Goal: Information Seeking & Learning: Learn about a topic

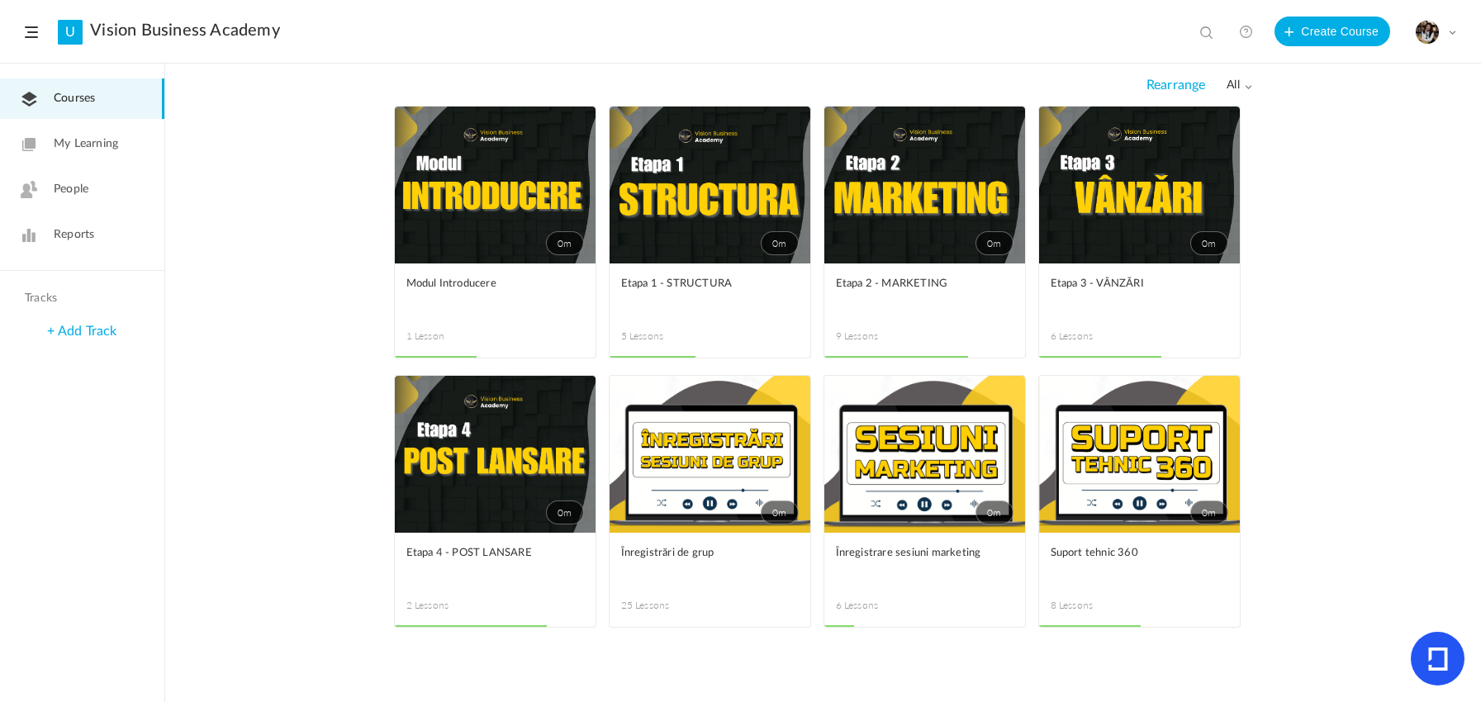
drag, startPoint x: 904, startPoint y: 74, endPoint x: 729, endPoint y: 212, distance: 223.4
click at [729, 212] on link "0m" at bounding box center [710, 185] width 201 height 157
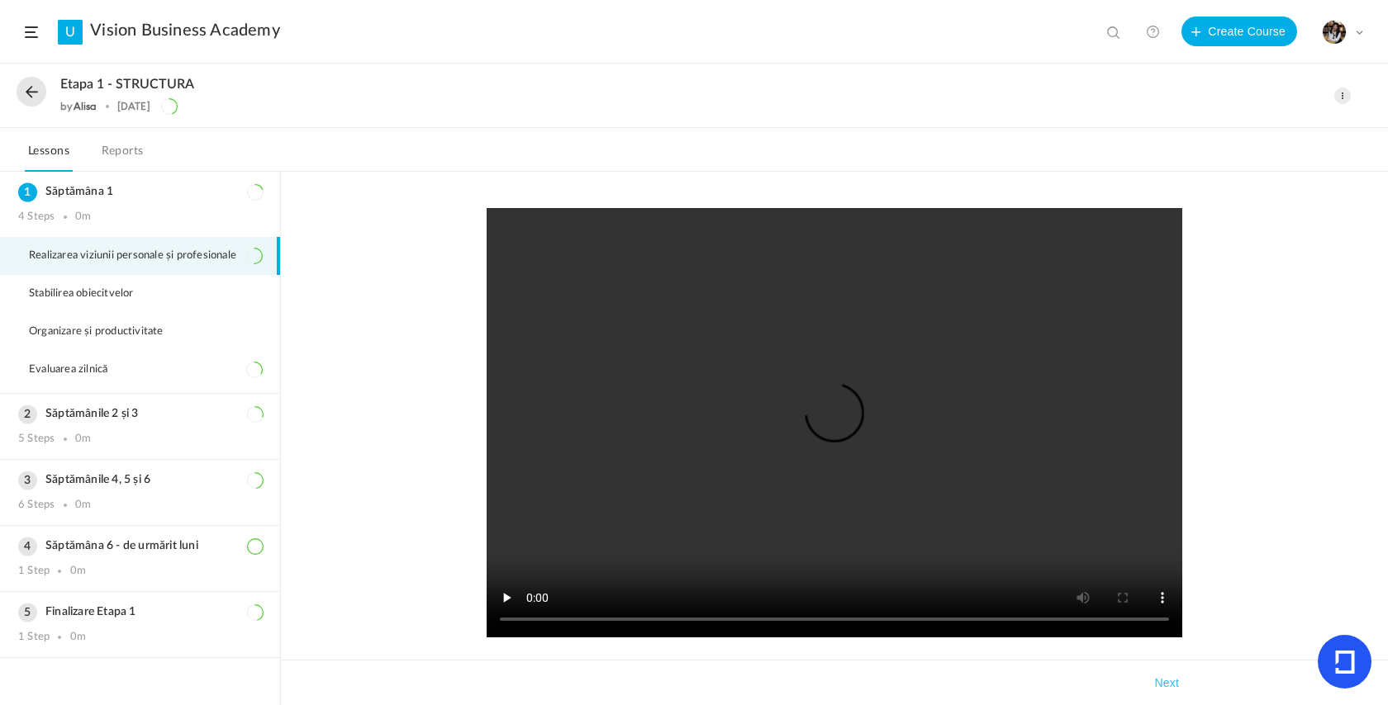
click at [47, 83] on div "Etapa 1 - STRUCTURA by [PERSON_NAME] [DATE]" at bounding box center [622, 96] width 1210 height 38
click at [38, 84] on button at bounding box center [32, 92] width 30 height 30
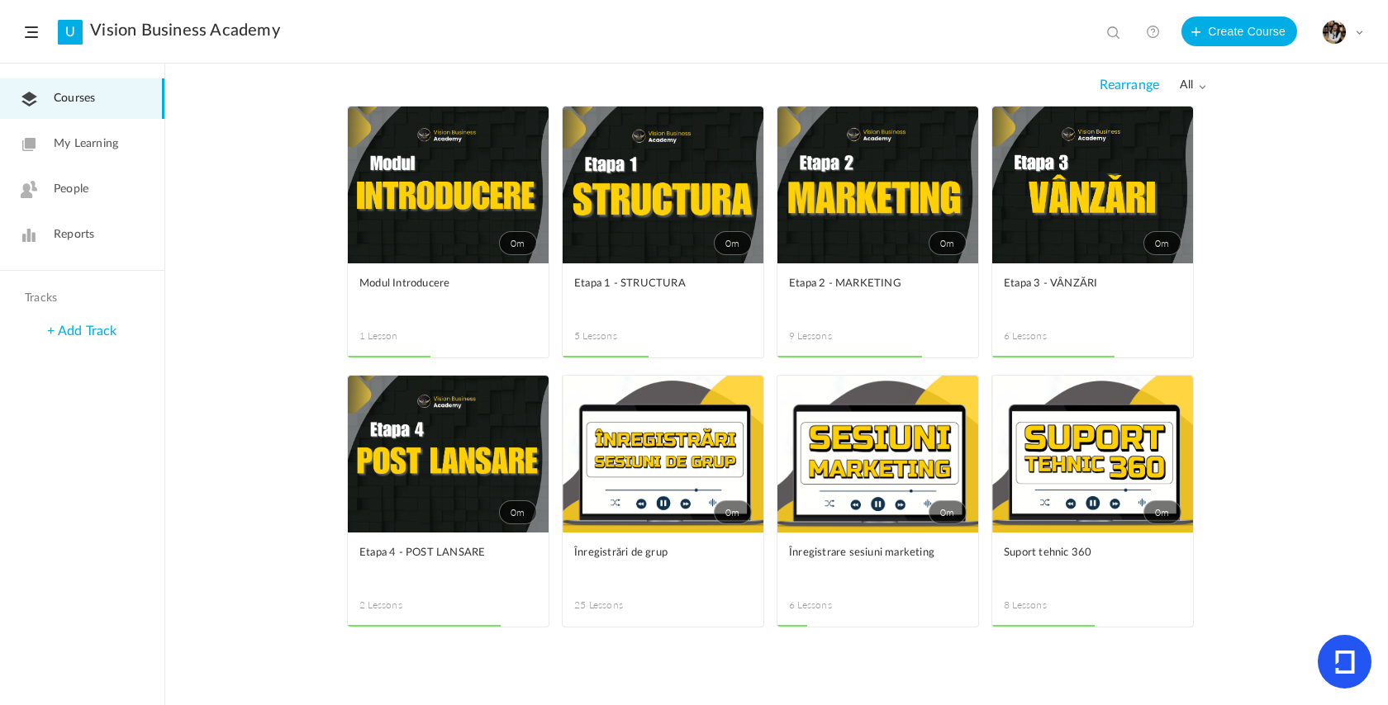
click at [898, 167] on link "0m" at bounding box center [877, 185] width 201 height 157
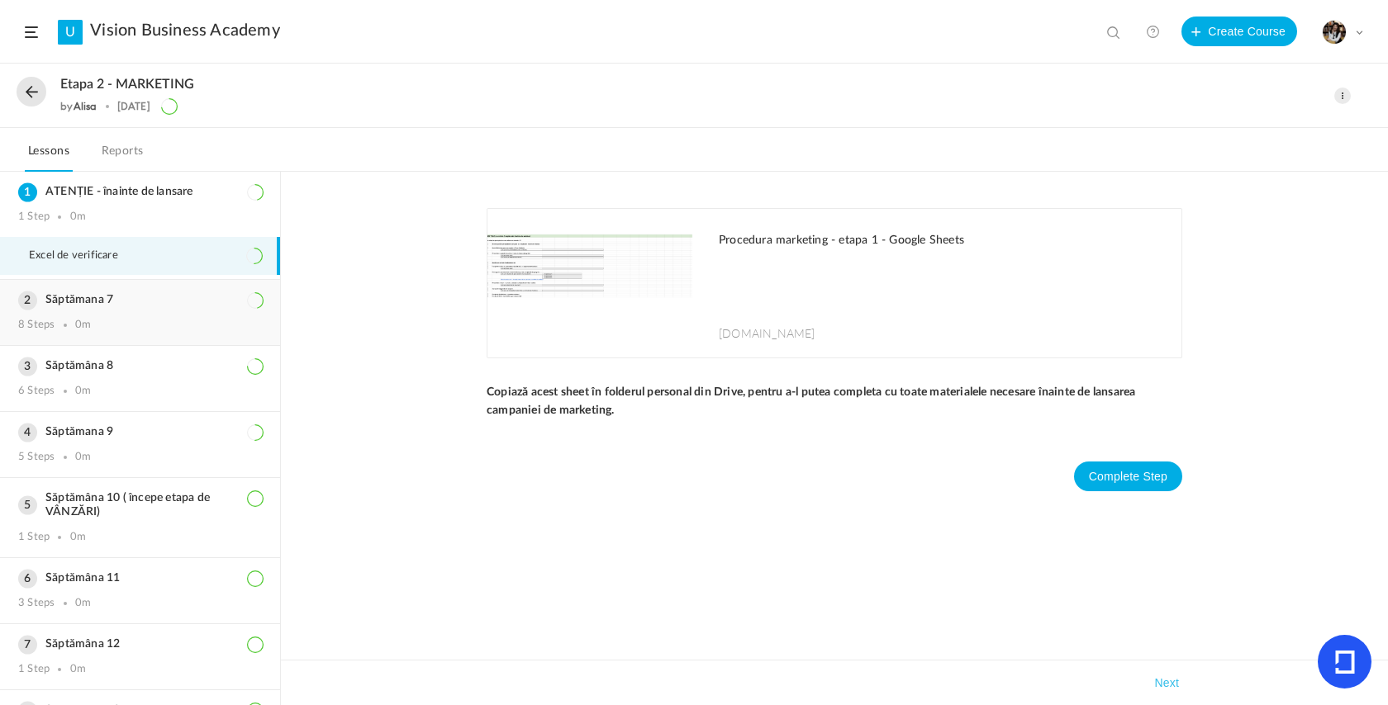
click at [107, 330] on div "8 Steps 0m" at bounding box center [140, 325] width 244 height 13
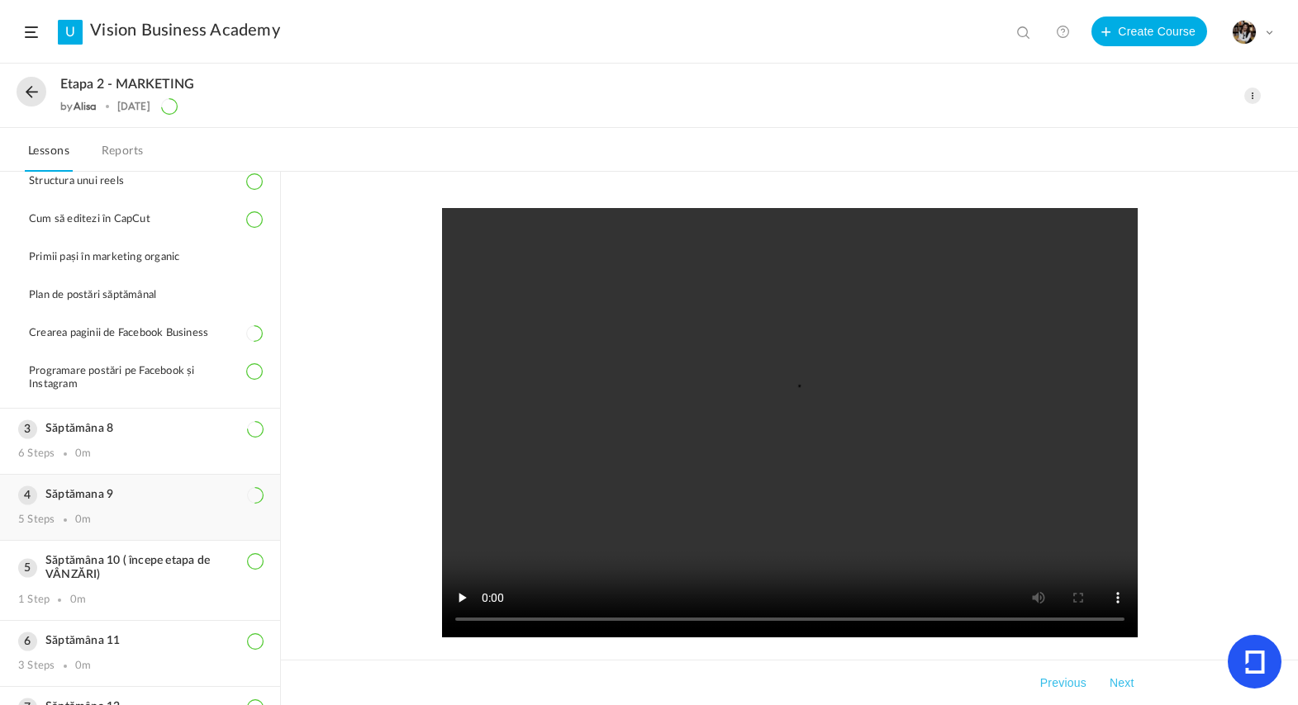
scroll to position [213, 0]
click at [26, 105] on button at bounding box center [32, 92] width 30 height 30
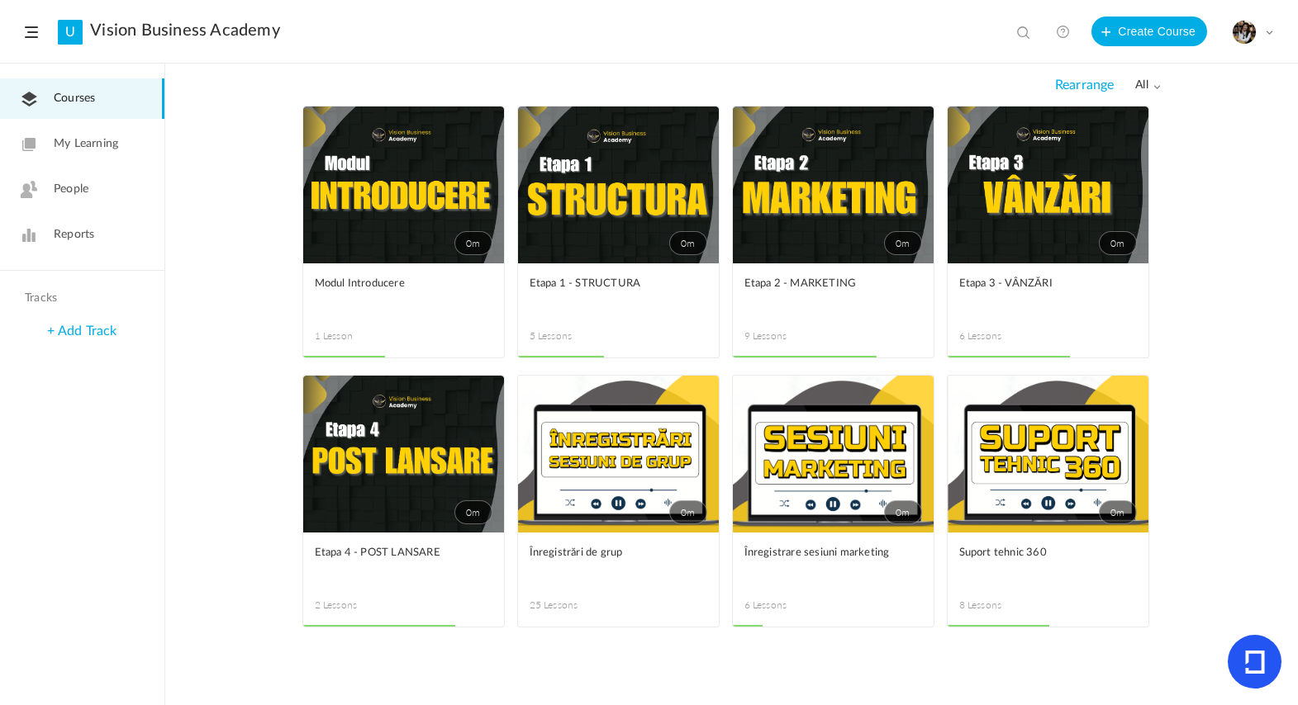
click at [648, 243] on link "0m" at bounding box center [618, 185] width 201 height 157
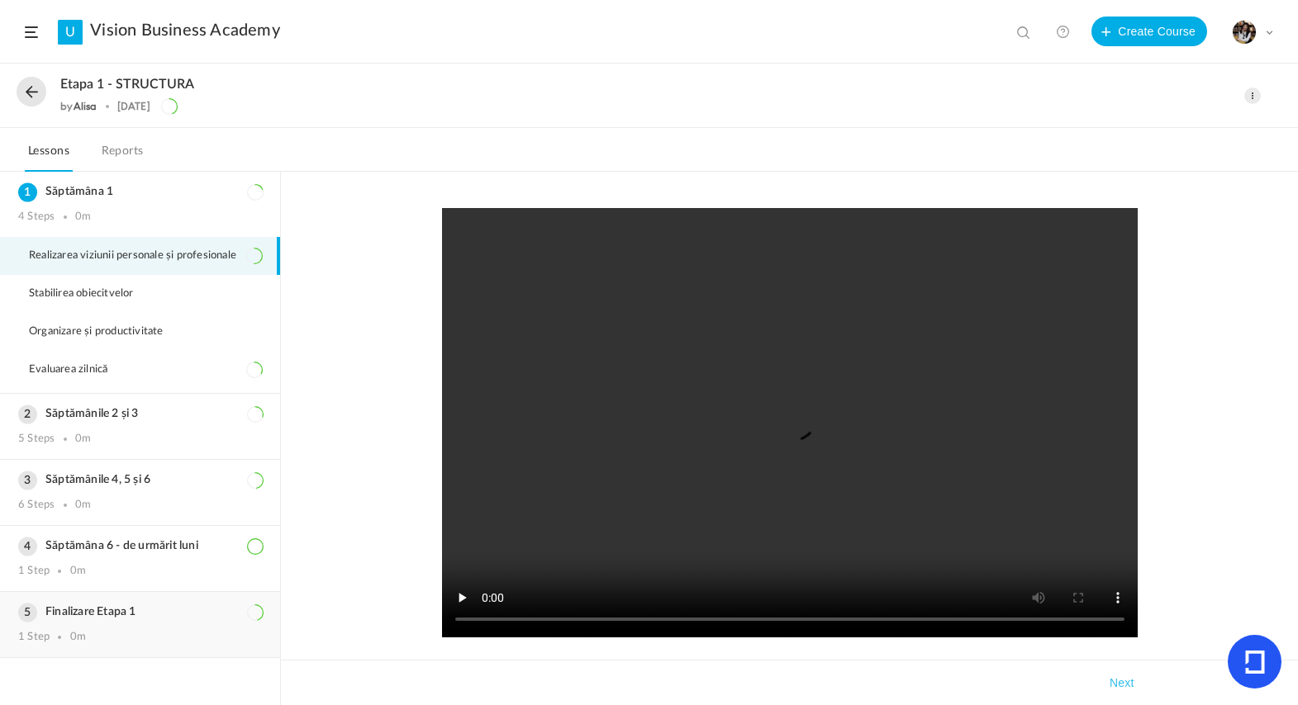
click at [169, 614] on h3 "Finalizare Etapa 1" at bounding box center [140, 613] width 244 height 14
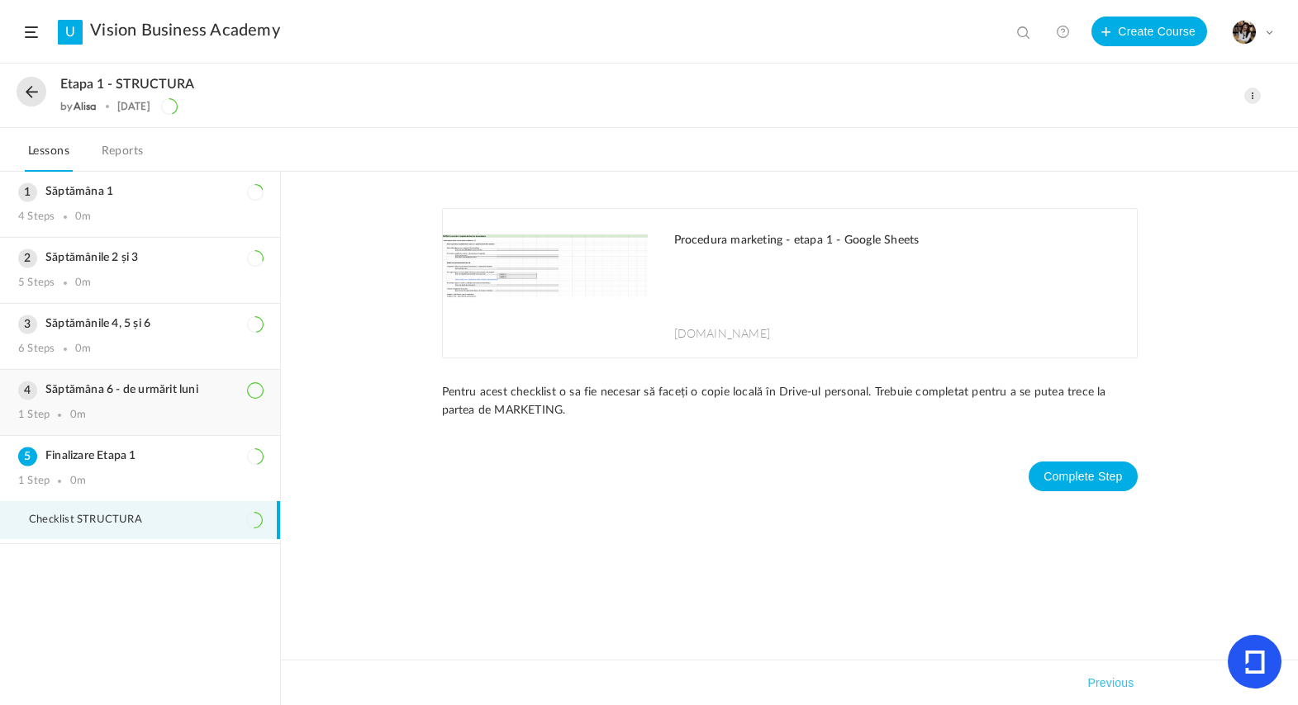
click at [106, 412] on div "1 Step 0m" at bounding box center [140, 415] width 244 height 13
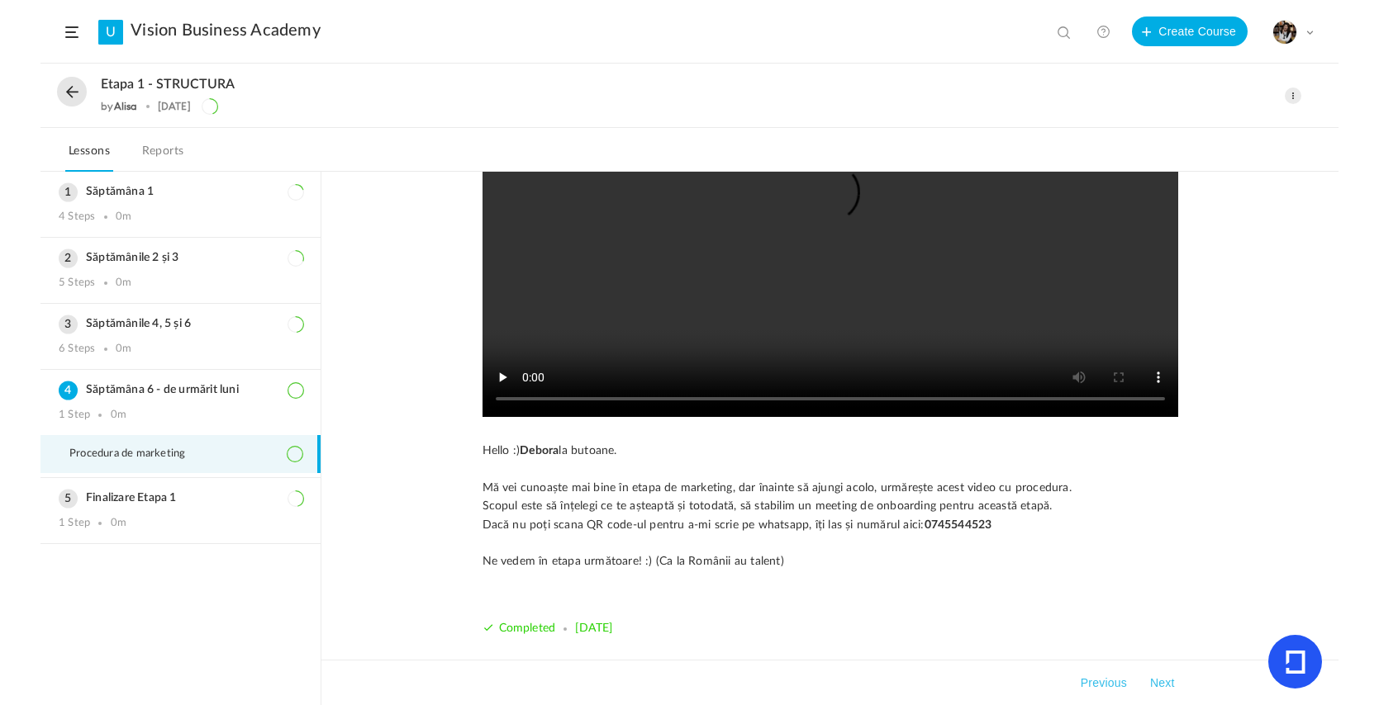
scroll to position [219, 0]
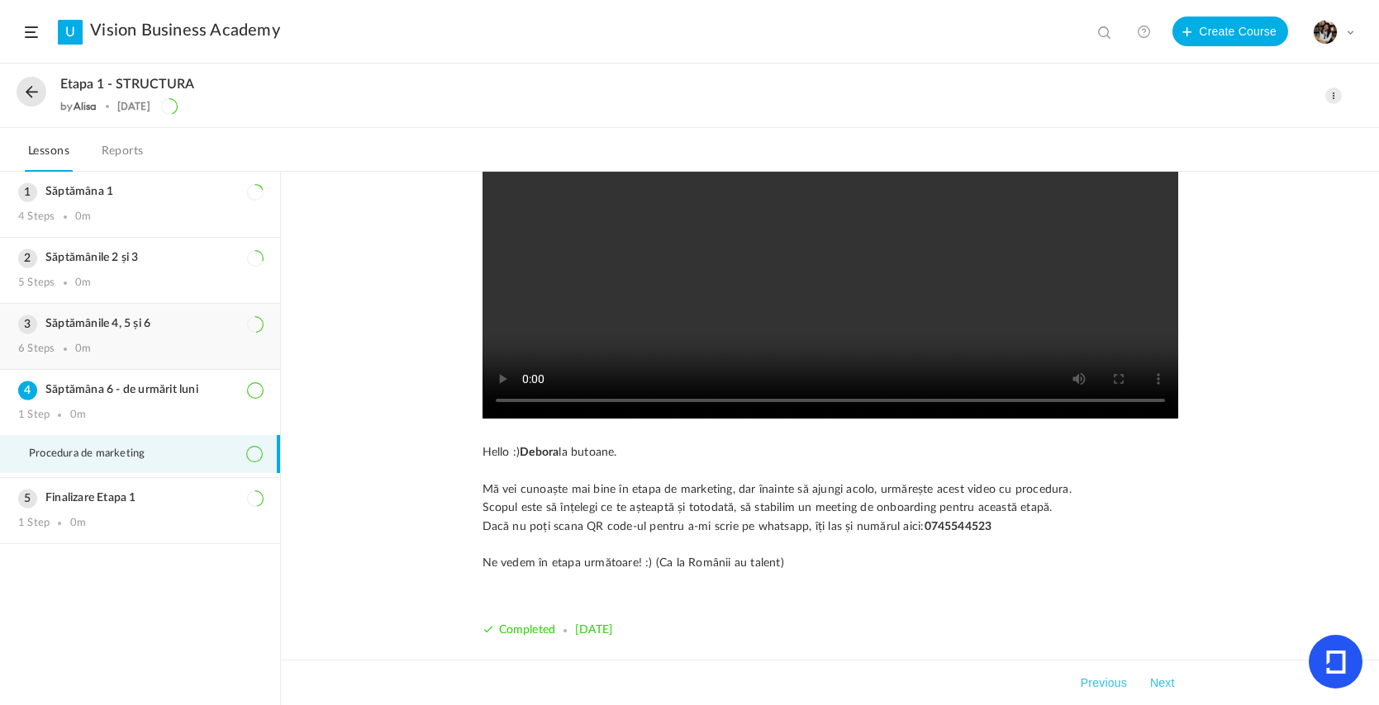
click at [70, 342] on div "Săptămânile 4, 5 și 6 6 Steps 0m" at bounding box center [140, 336] width 280 height 65
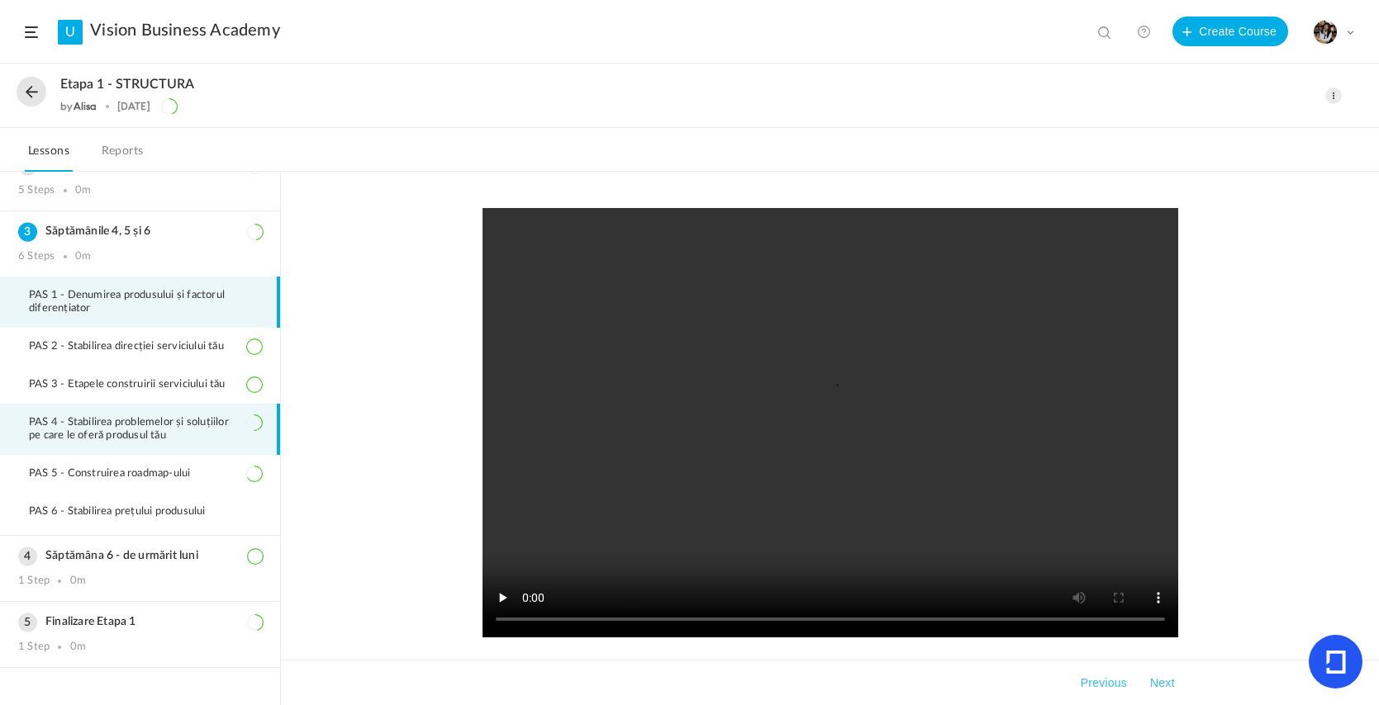
scroll to position [93, 0]
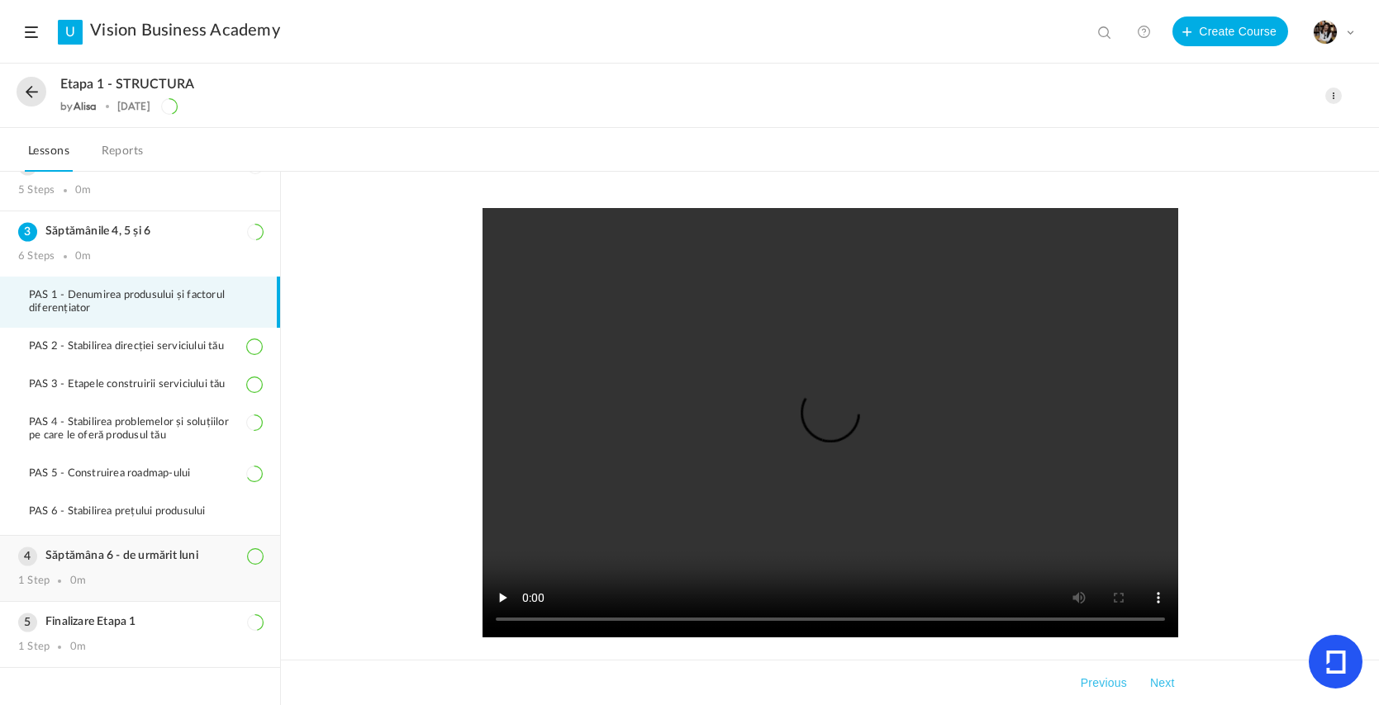
click at [132, 577] on div "1 Step 0m" at bounding box center [140, 581] width 244 height 13
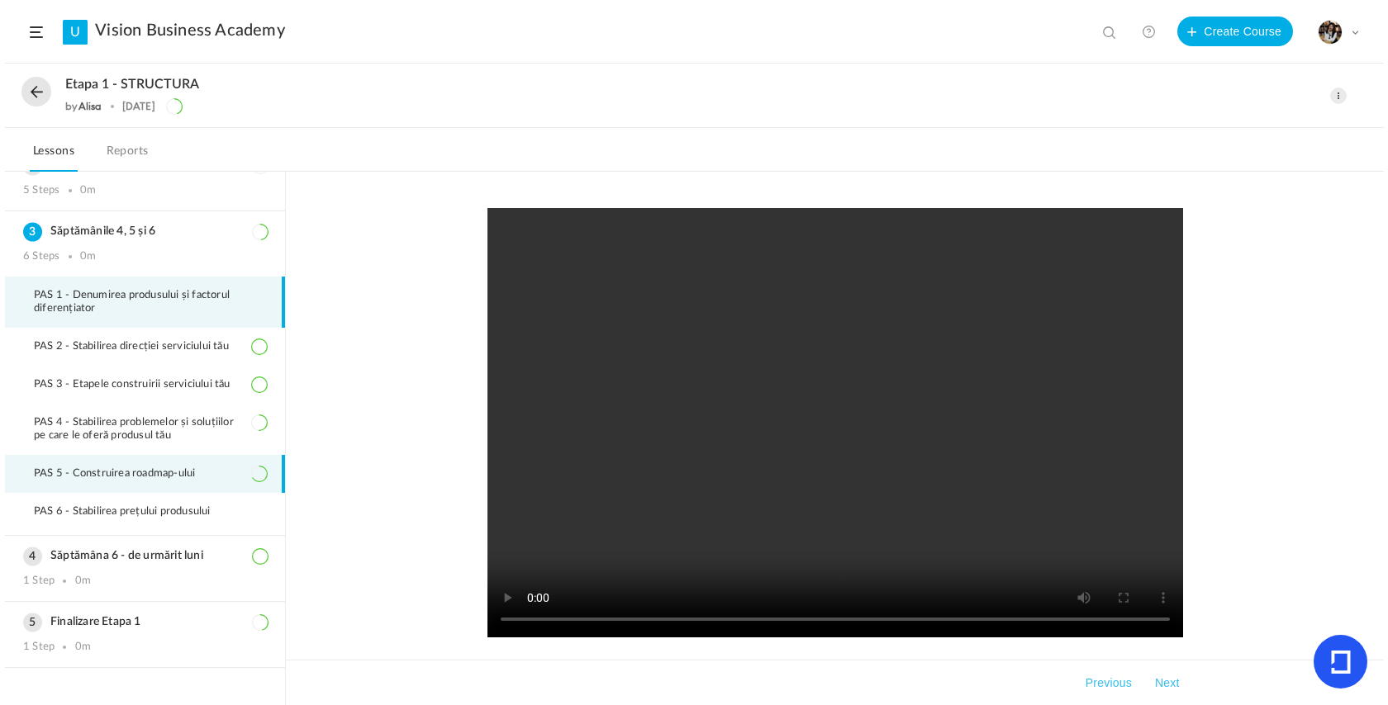
scroll to position [0, 0]
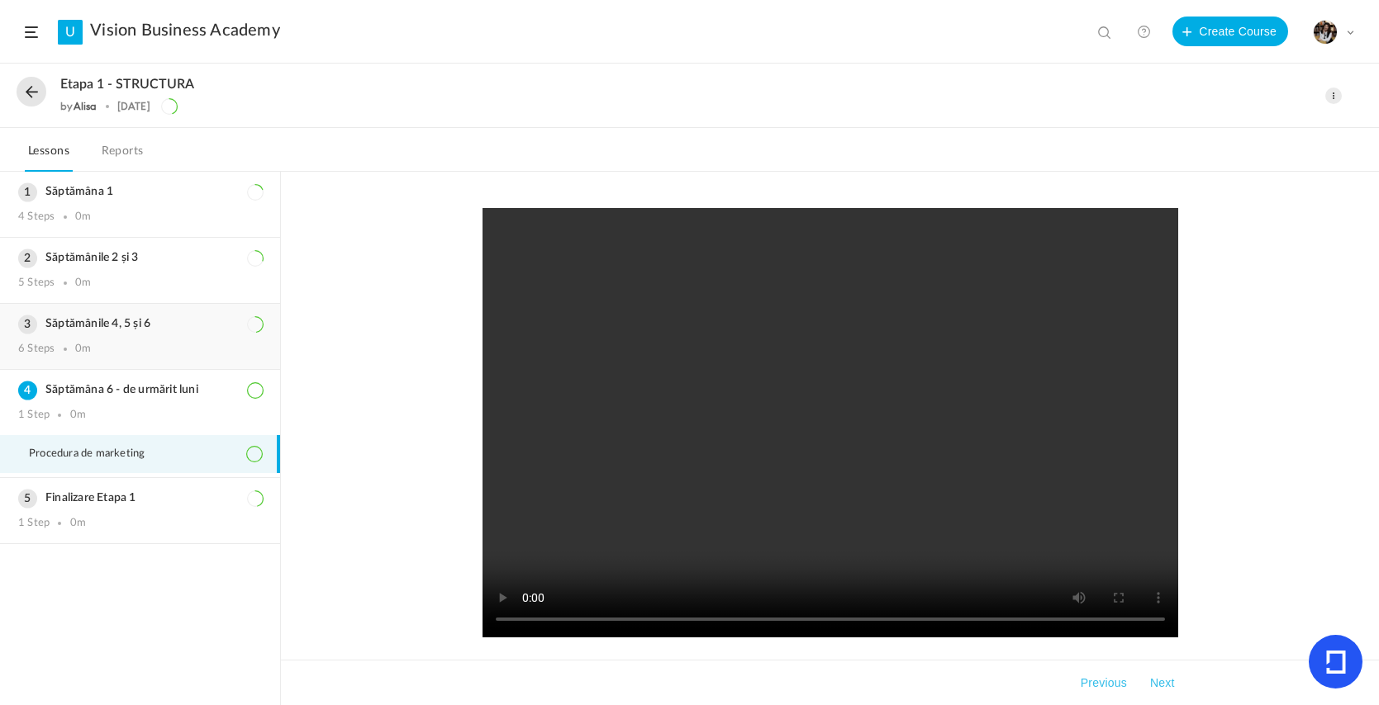
click at [124, 347] on div "6 Steps 0m" at bounding box center [140, 349] width 244 height 13
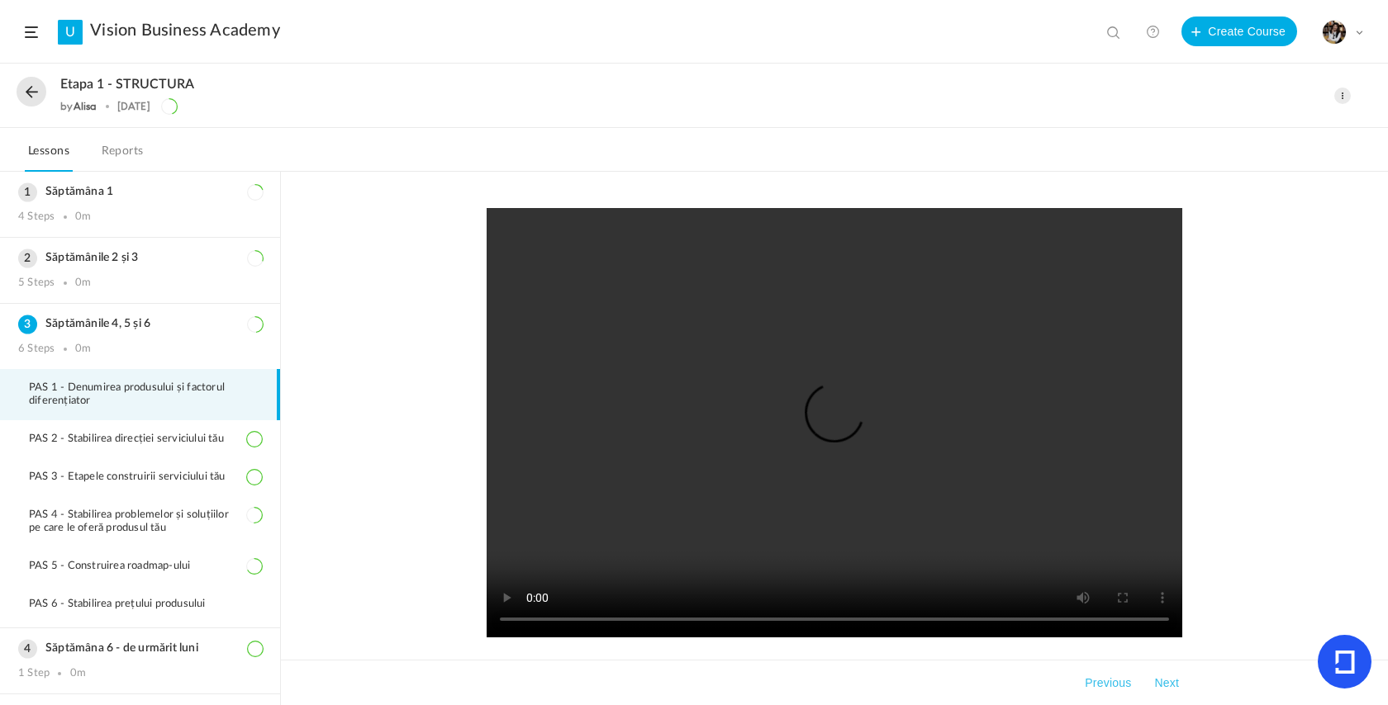
click at [39, 90] on button at bounding box center [32, 92] width 30 height 30
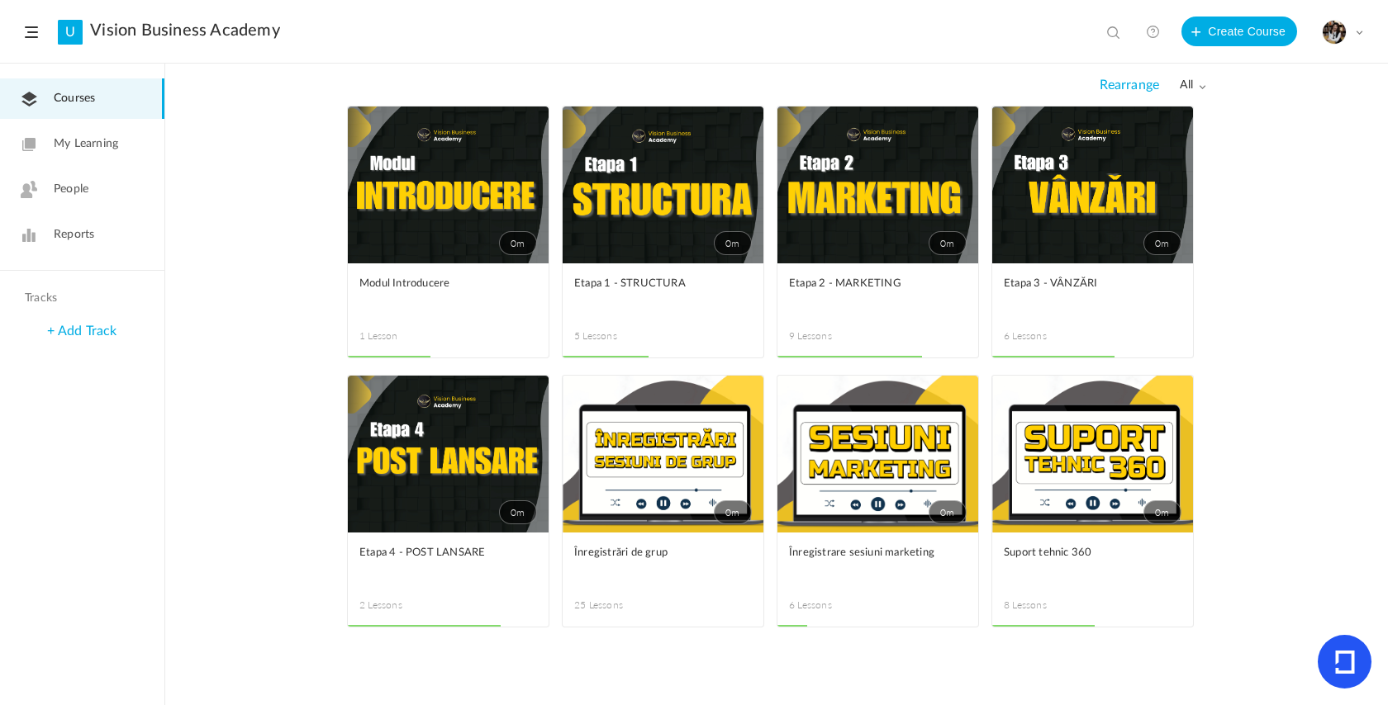
click at [925, 178] on link "0m" at bounding box center [1092, 185] width 201 height 157
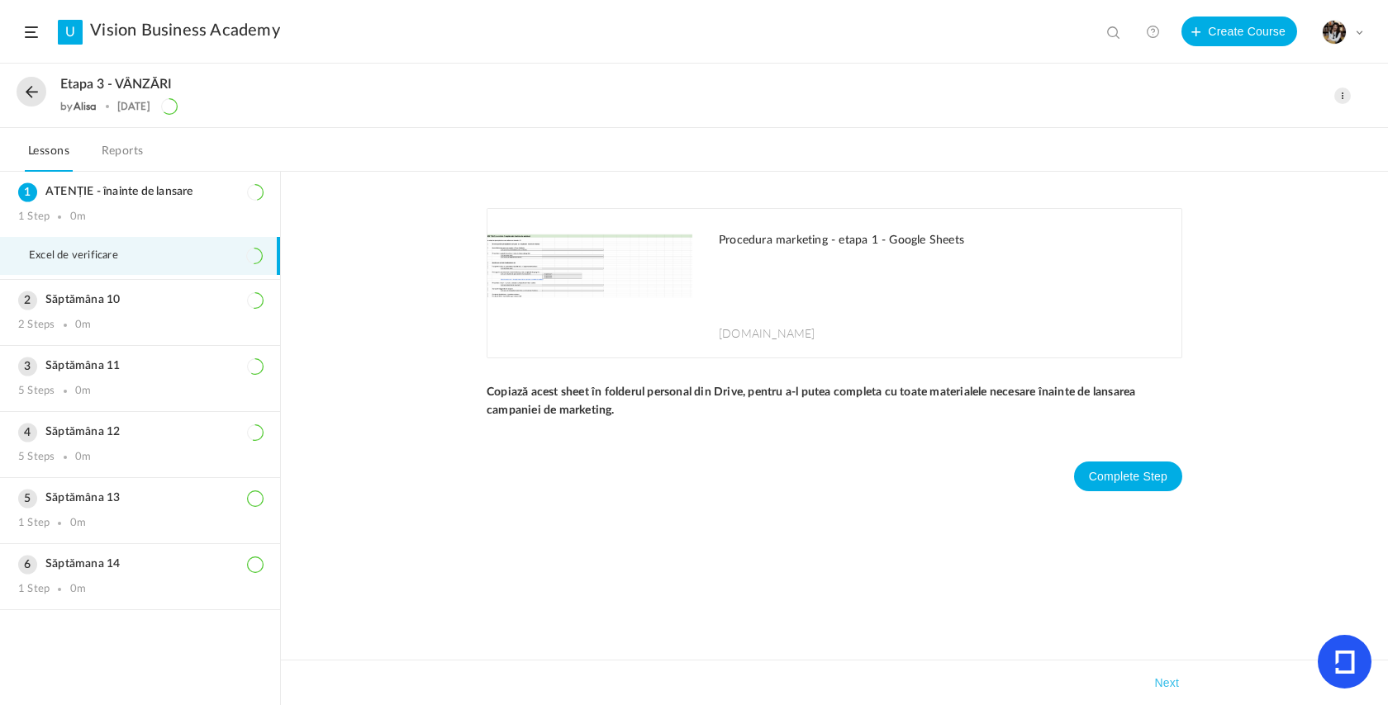
click at [32, 93] on button at bounding box center [32, 92] width 30 height 30
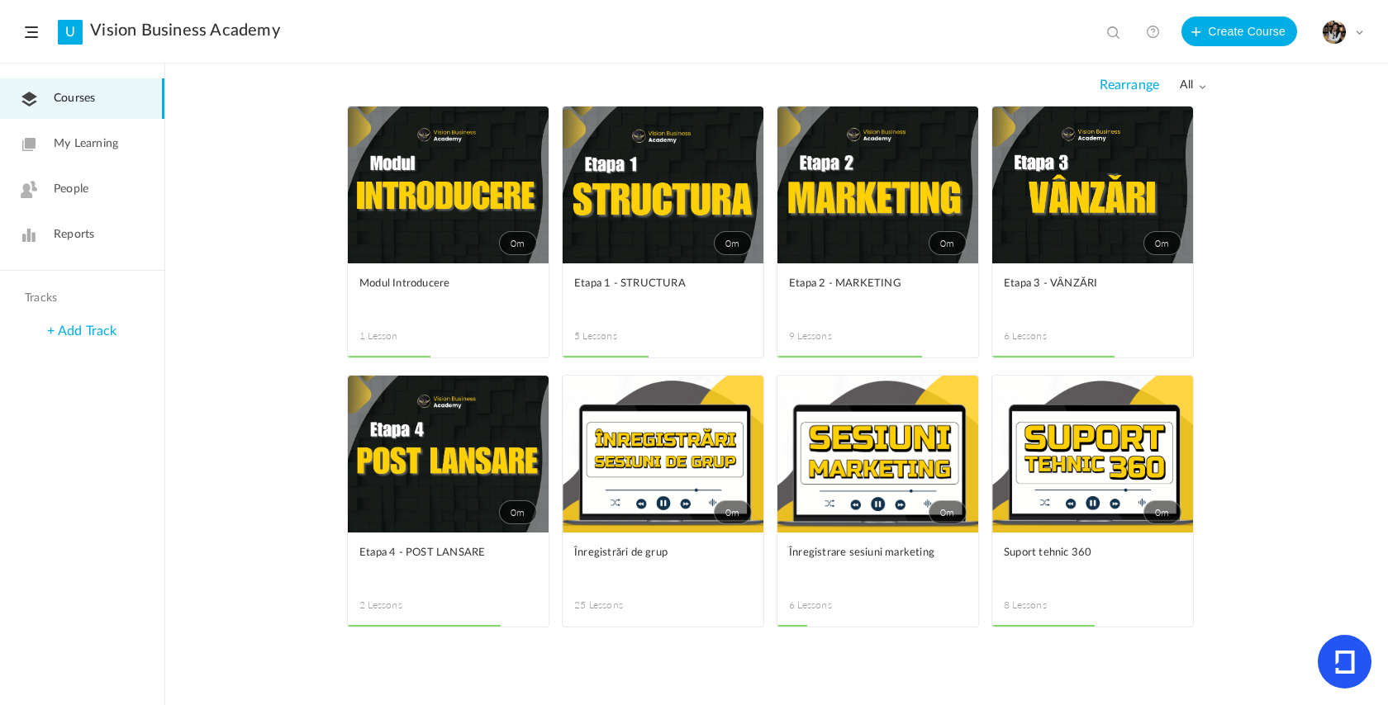
click at [925, 490] on link "0m" at bounding box center [1092, 454] width 201 height 157
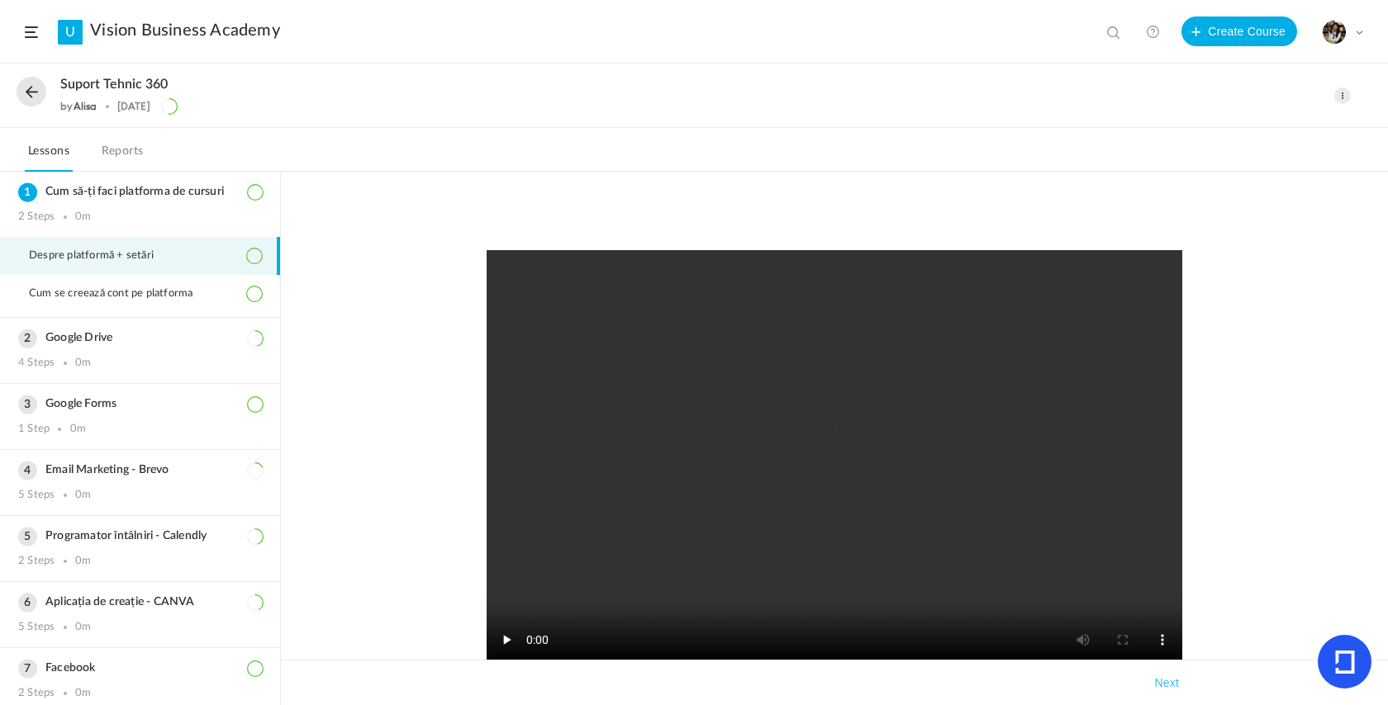
click at [35, 90] on button at bounding box center [32, 92] width 30 height 30
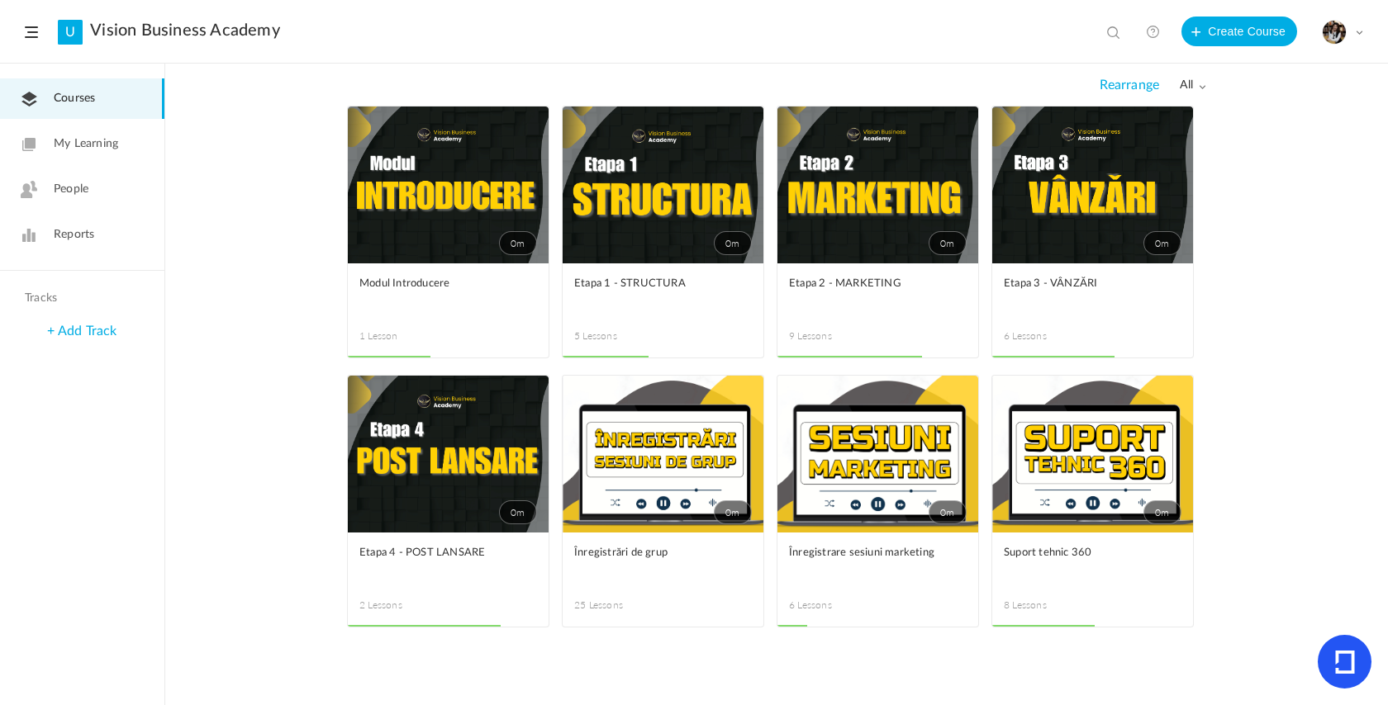
click at [692, 232] on link "0m" at bounding box center [663, 185] width 201 height 157
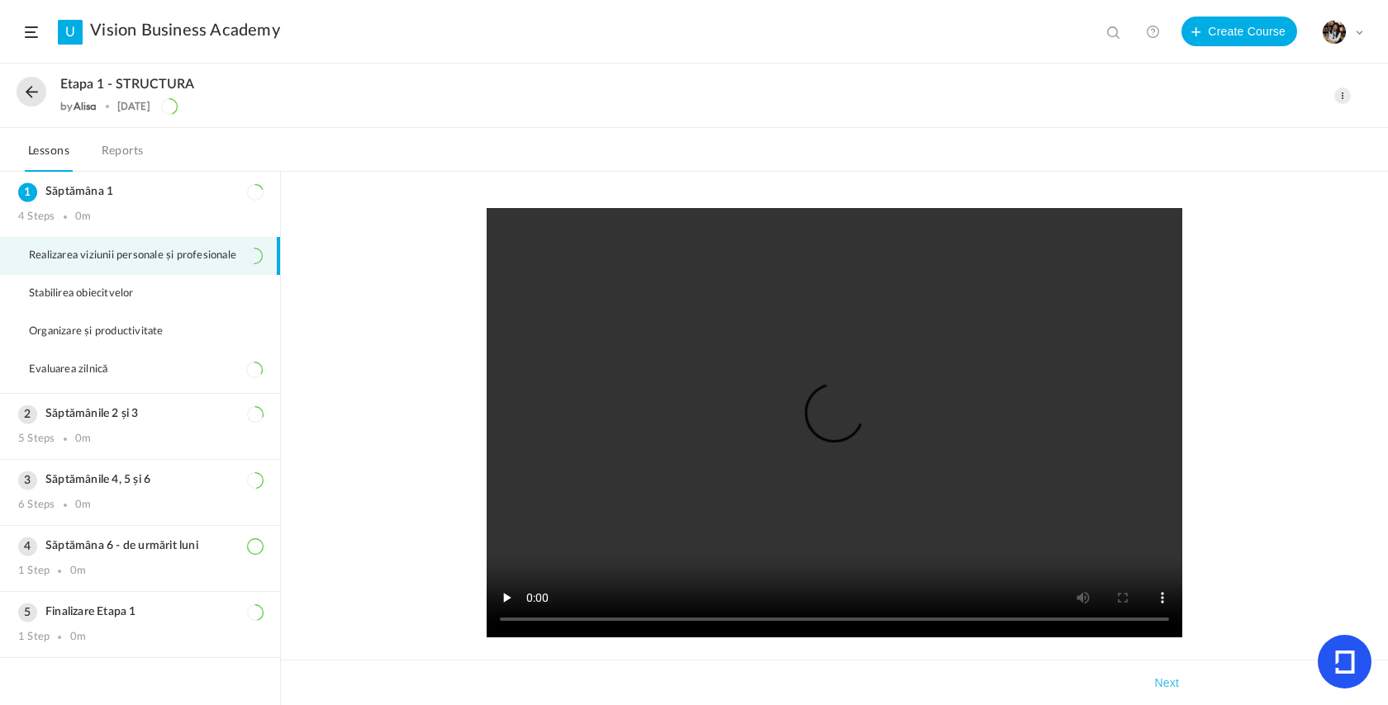
click at [19, 100] on button at bounding box center [32, 92] width 30 height 30
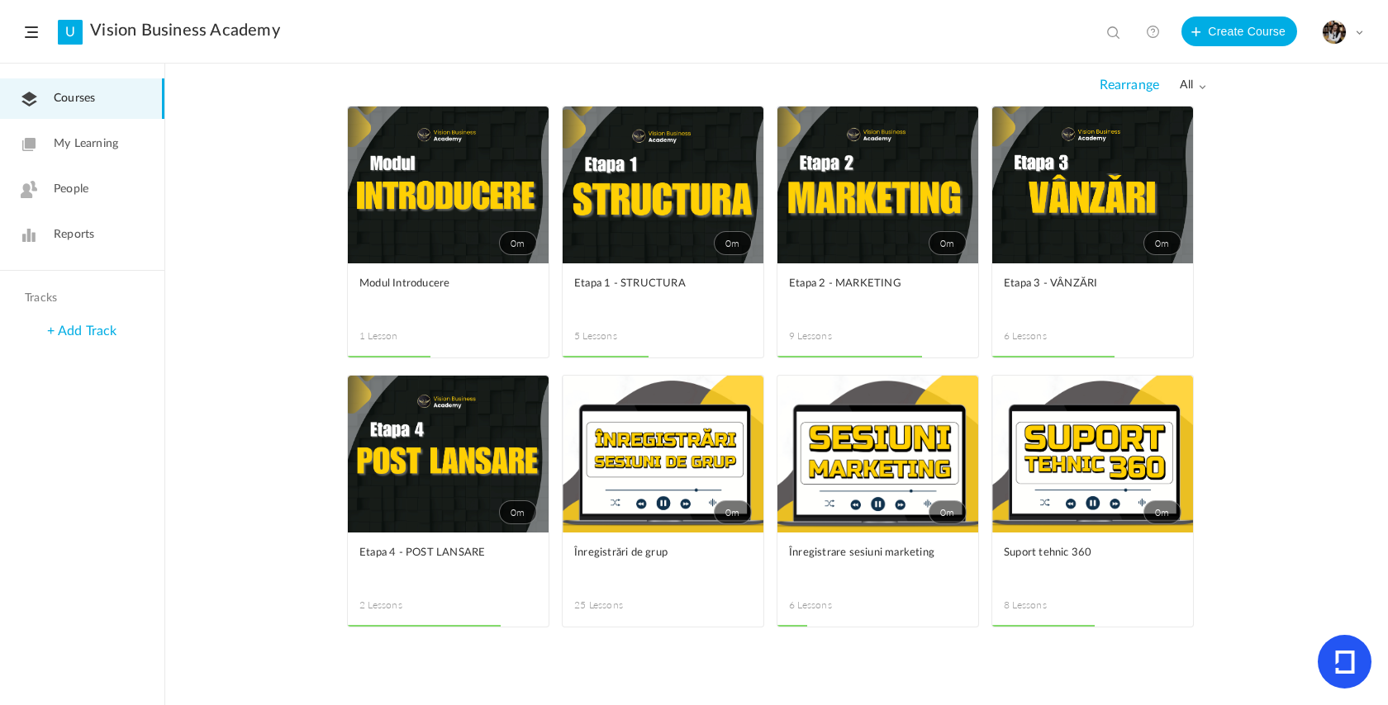
click at [913, 226] on link "0m" at bounding box center [877, 185] width 201 height 157
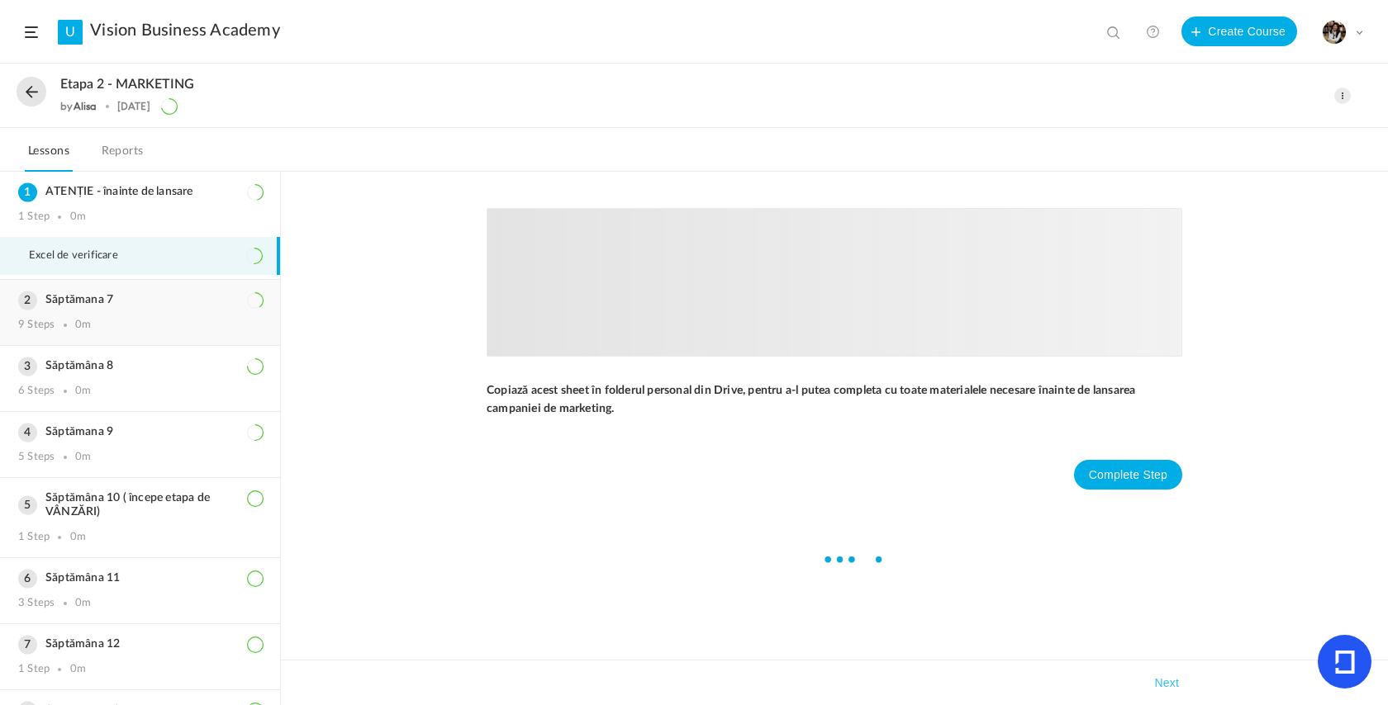
click at [103, 332] on div "Săptămana 7 9 Steps 0m" at bounding box center [140, 312] width 280 height 65
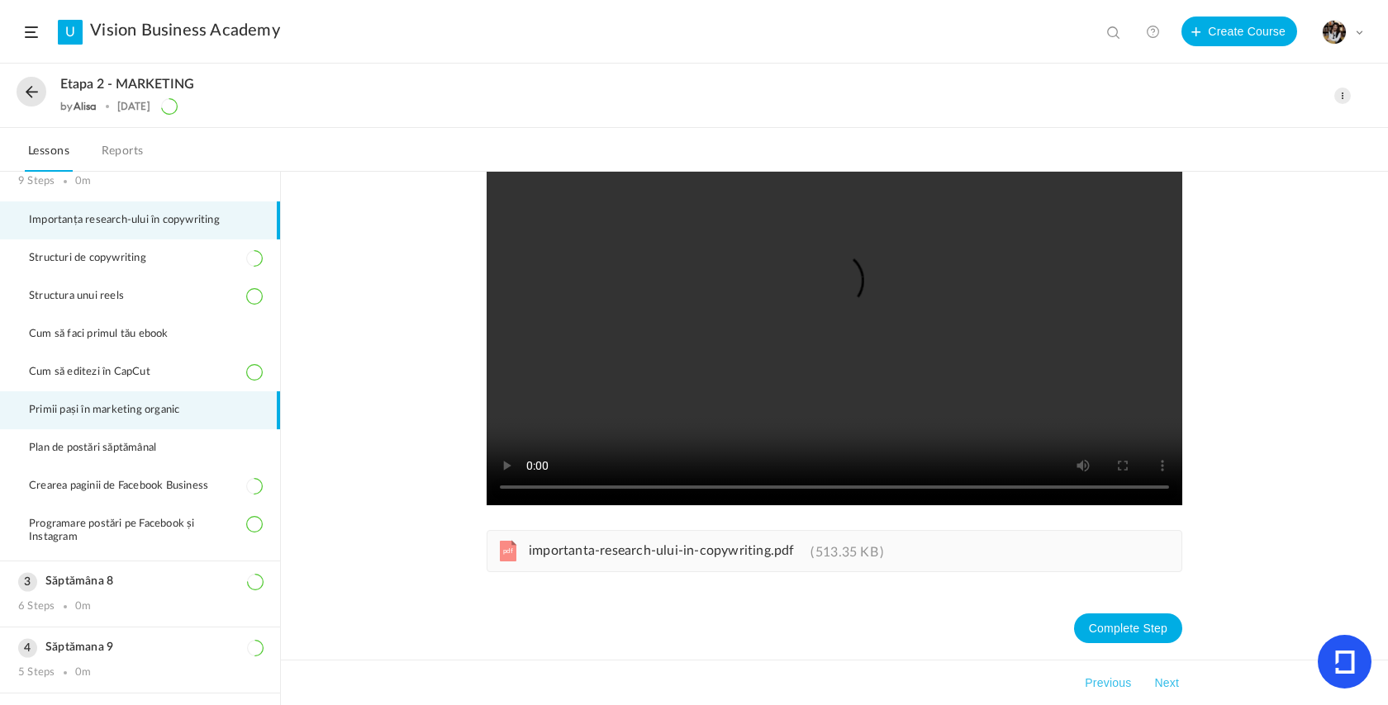
scroll to position [102, 0]
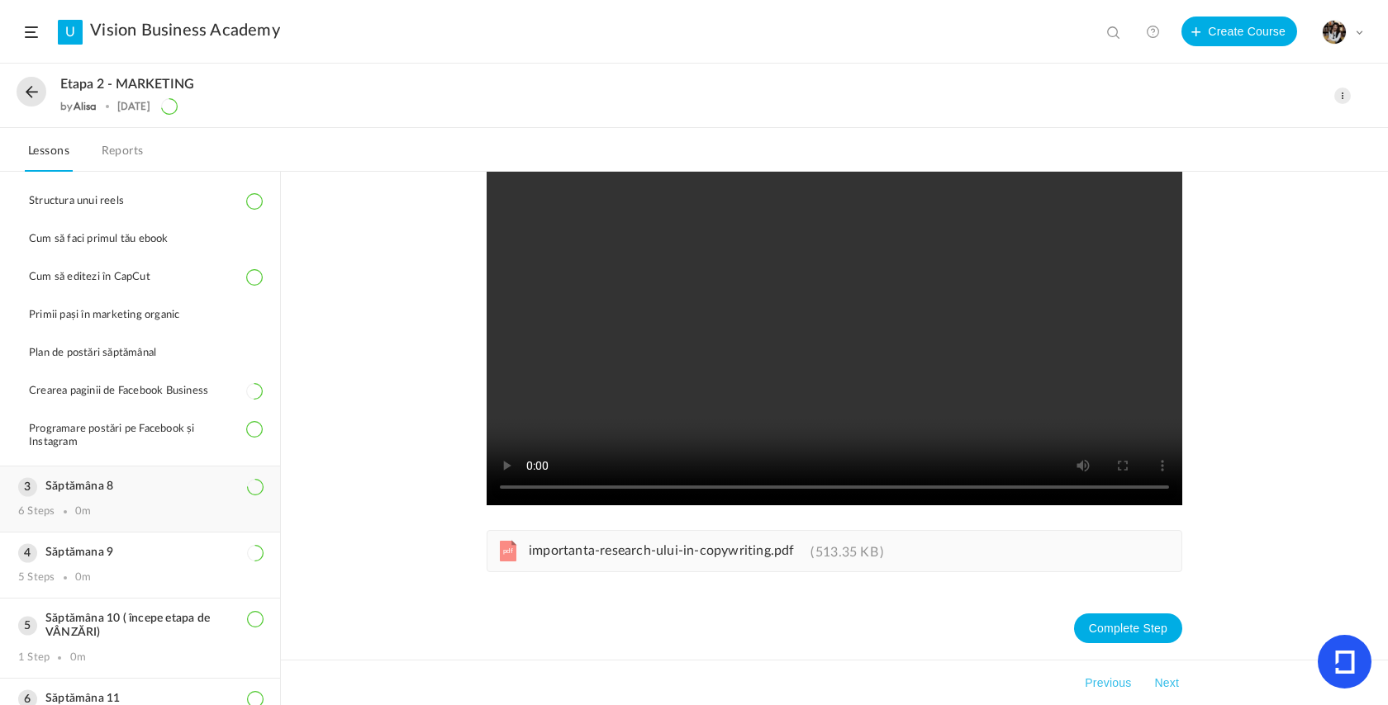
click at [122, 522] on div "Săptămâna 8 6 Steps 0m" at bounding box center [140, 499] width 280 height 65
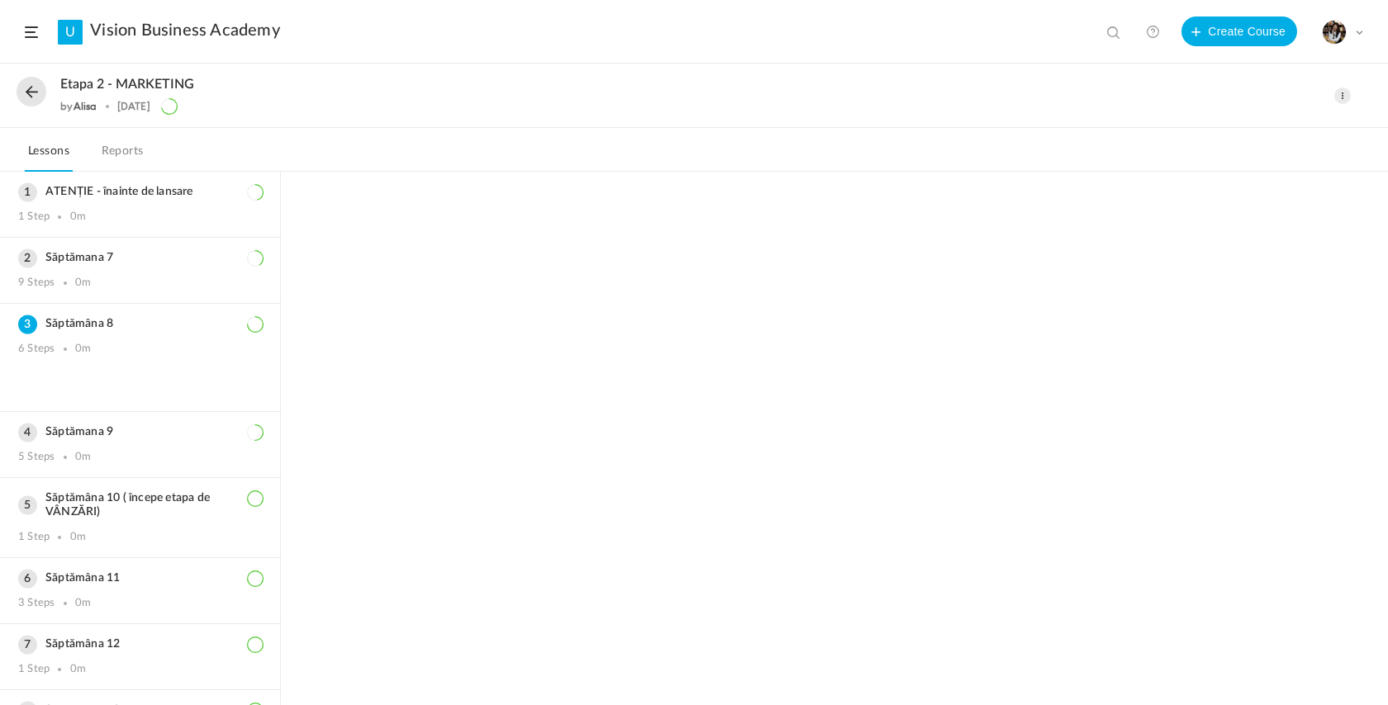
scroll to position [117, 0]
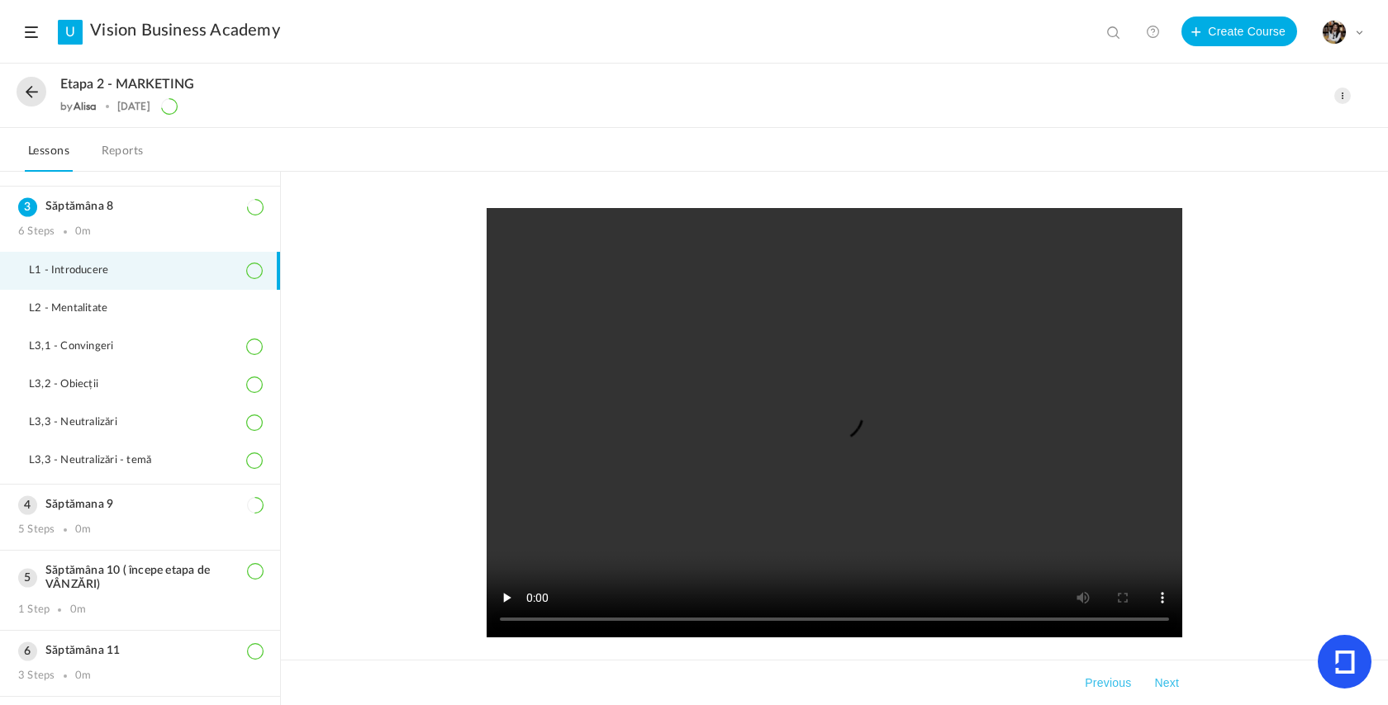
click at [31, 84] on button at bounding box center [32, 92] width 30 height 30
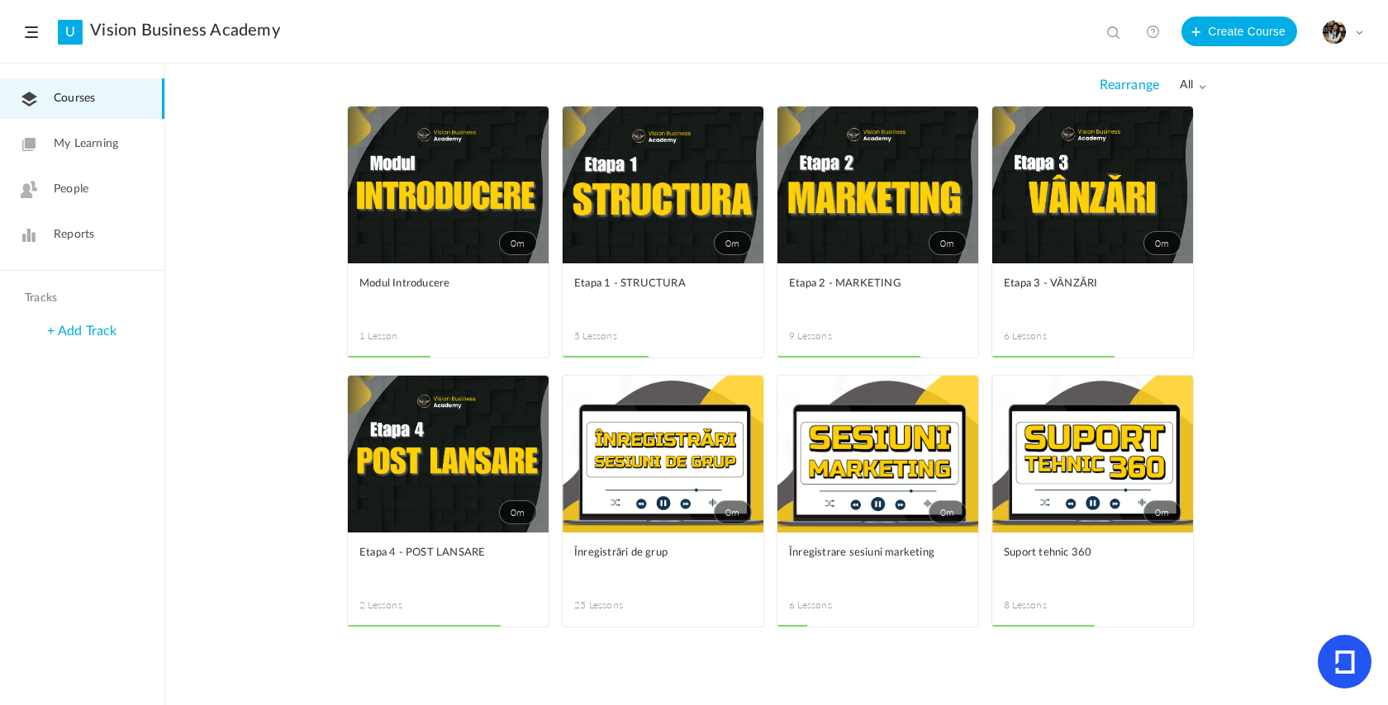
click at [885, 263] on link "0m" at bounding box center [877, 185] width 201 height 157
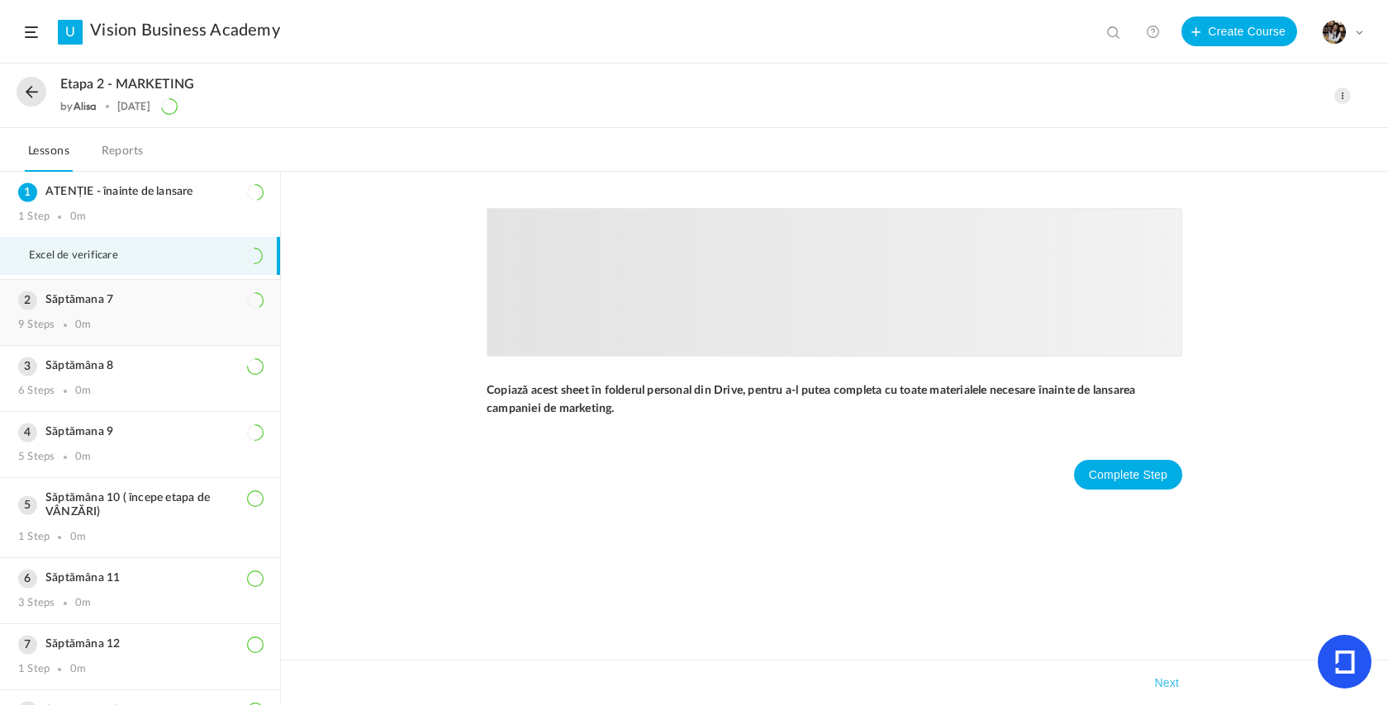
click at [115, 326] on div "9 Steps 0m" at bounding box center [140, 325] width 244 height 13
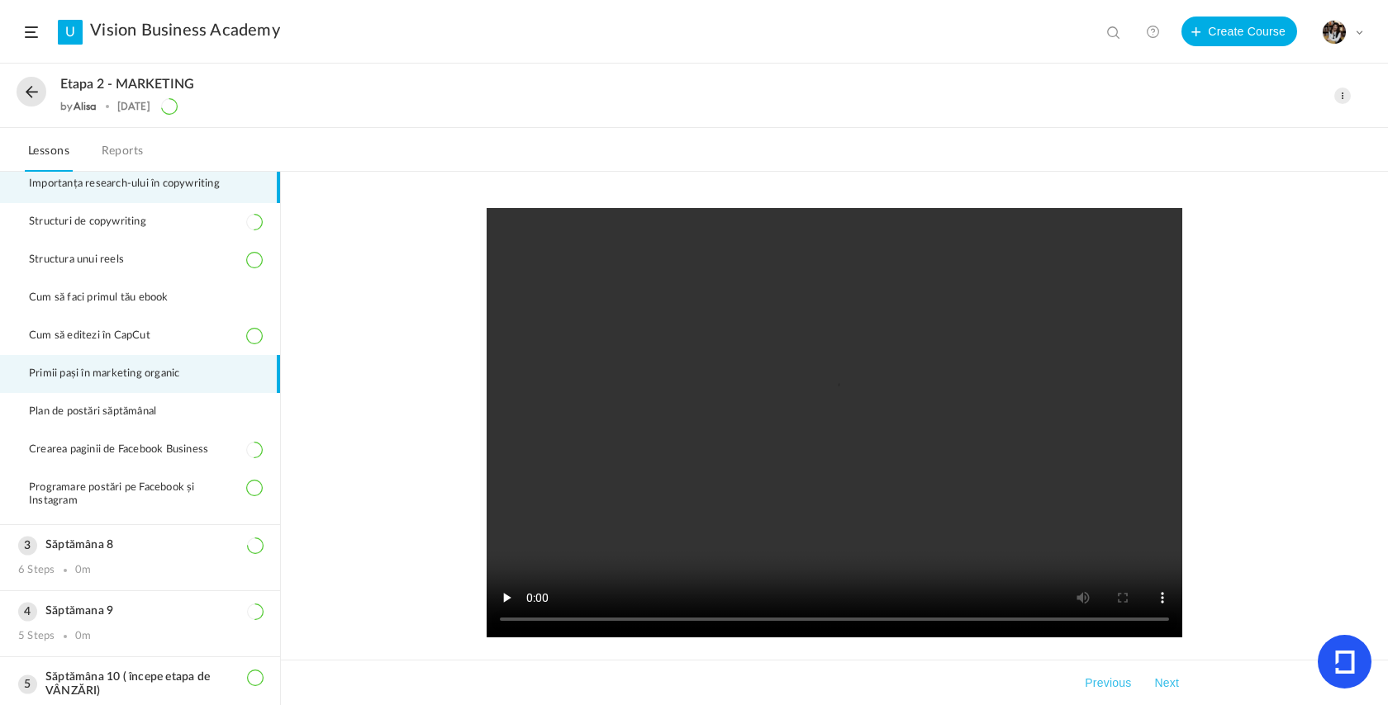
scroll to position [139, 0]
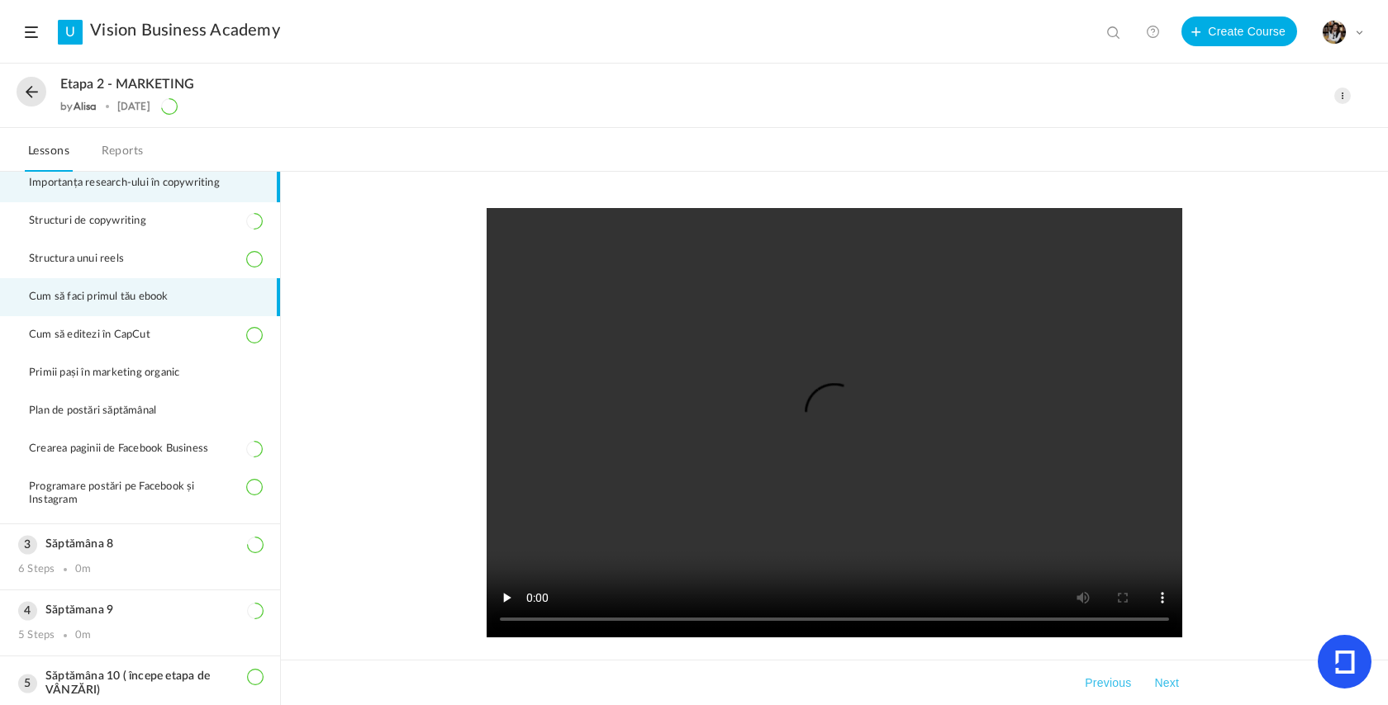
click at [133, 306] on li "Cum să faci primul tău ebook" at bounding box center [140, 297] width 280 height 38
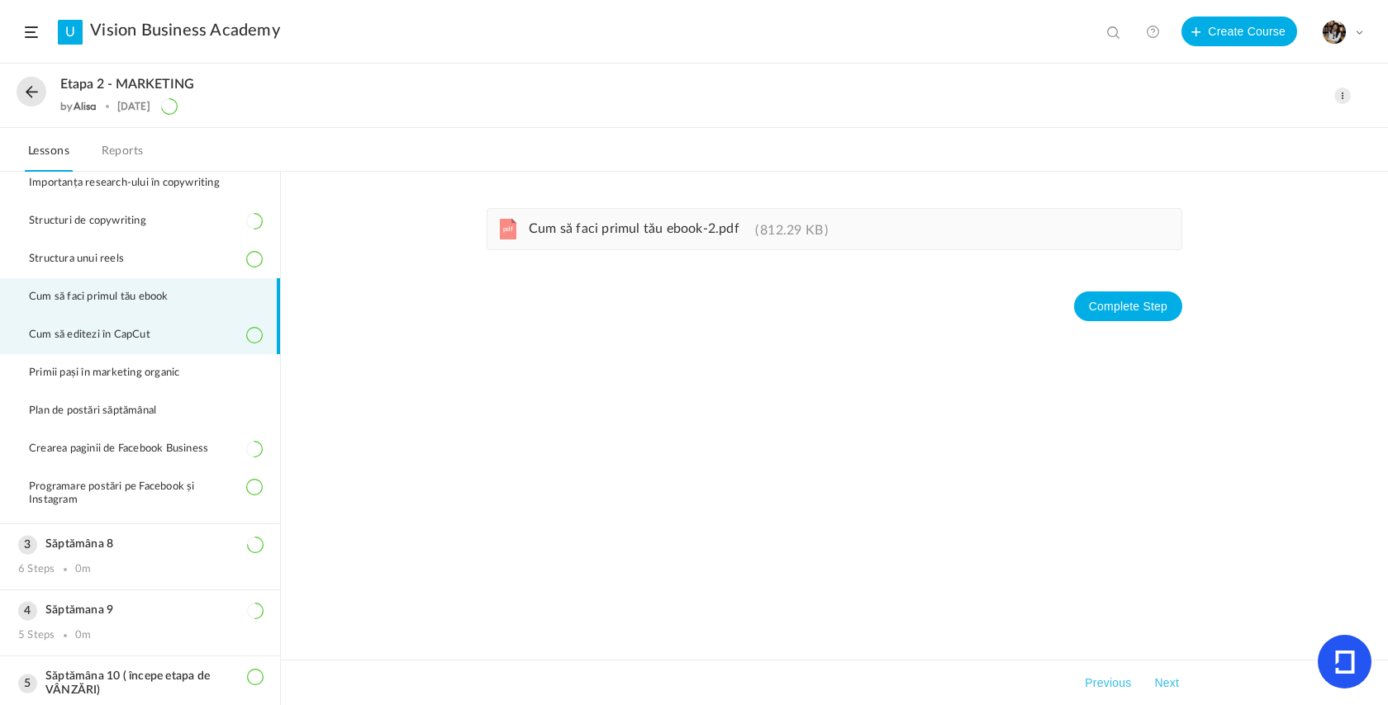
scroll to position [107, 0]
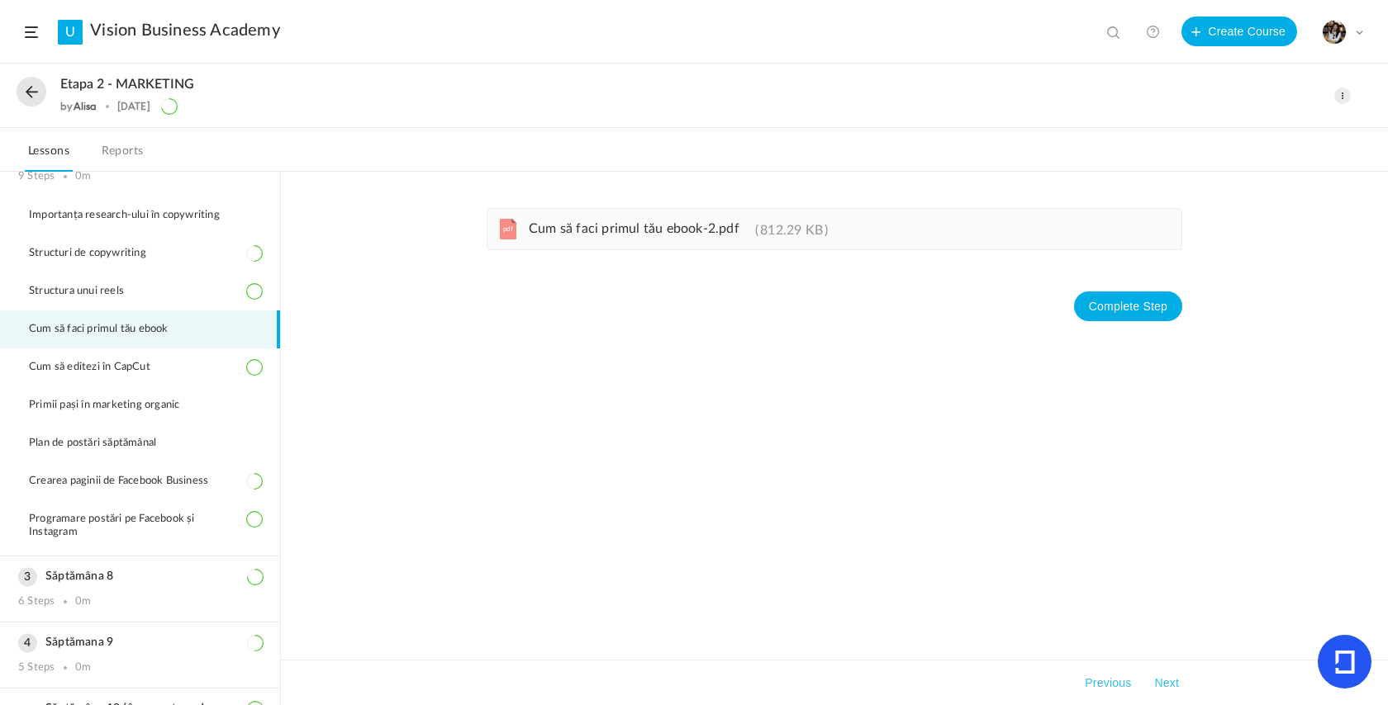
click at [379, 374] on div "pdf Cum să faci primul tău ebook-2.pdf 812.29 KB Complete Step Takeaways Prev…" at bounding box center [834, 439] width 1107 height 534
click at [30, 92] on button at bounding box center [32, 92] width 30 height 30
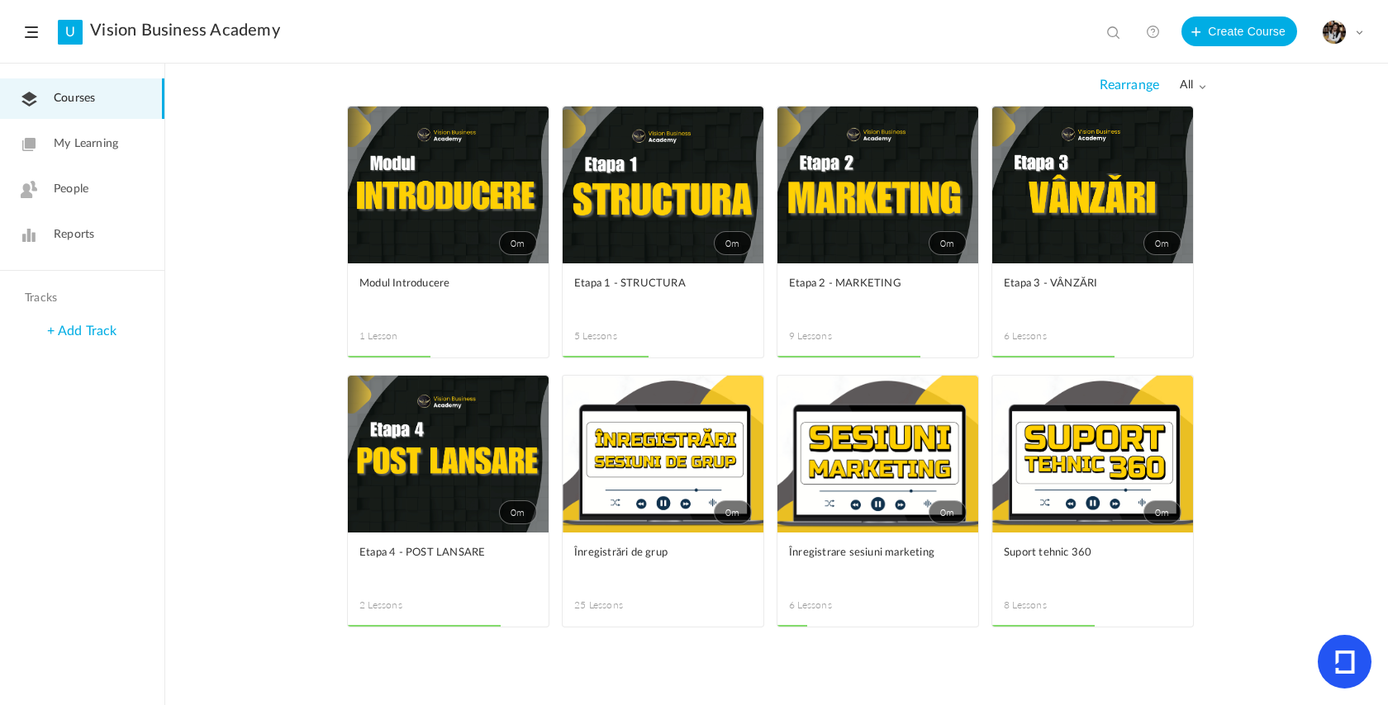
click at [1044, 465] on link "0m" at bounding box center [1092, 454] width 201 height 157
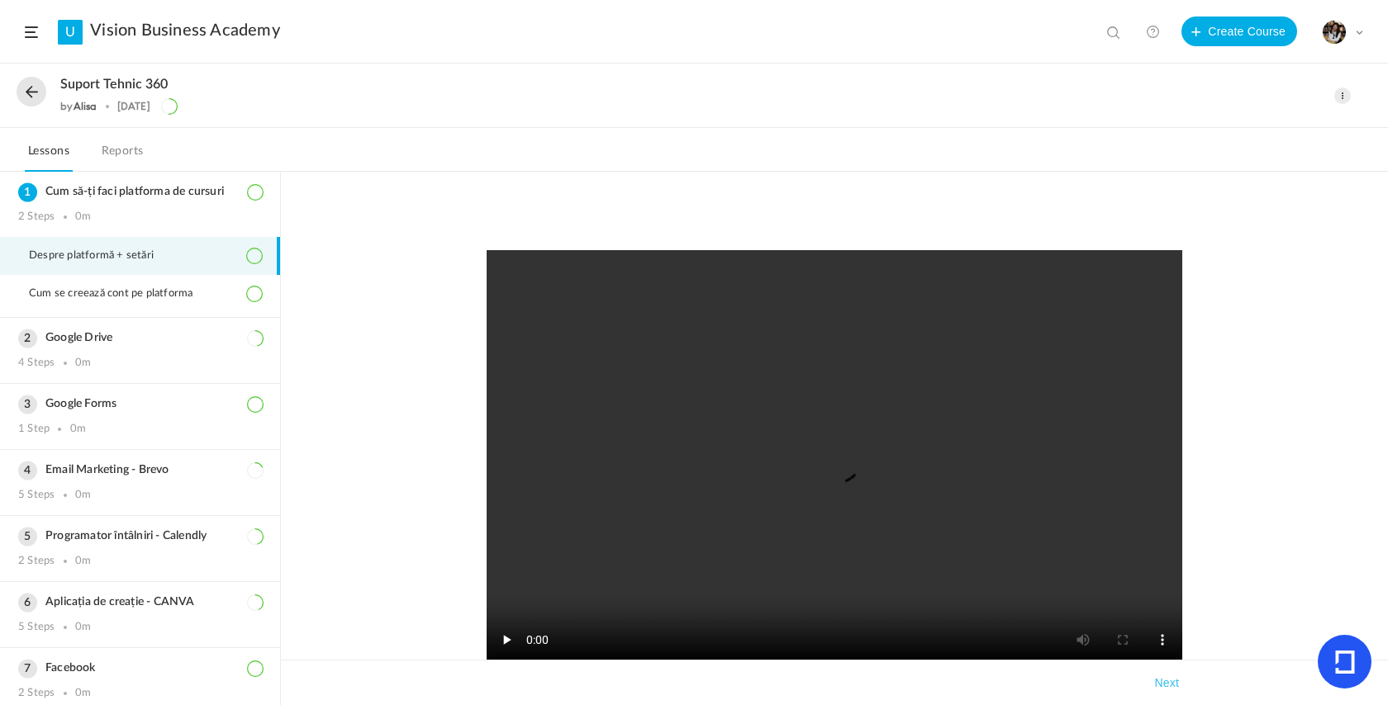
click at [36, 95] on button at bounding box center [32, 92] width 30 height 30
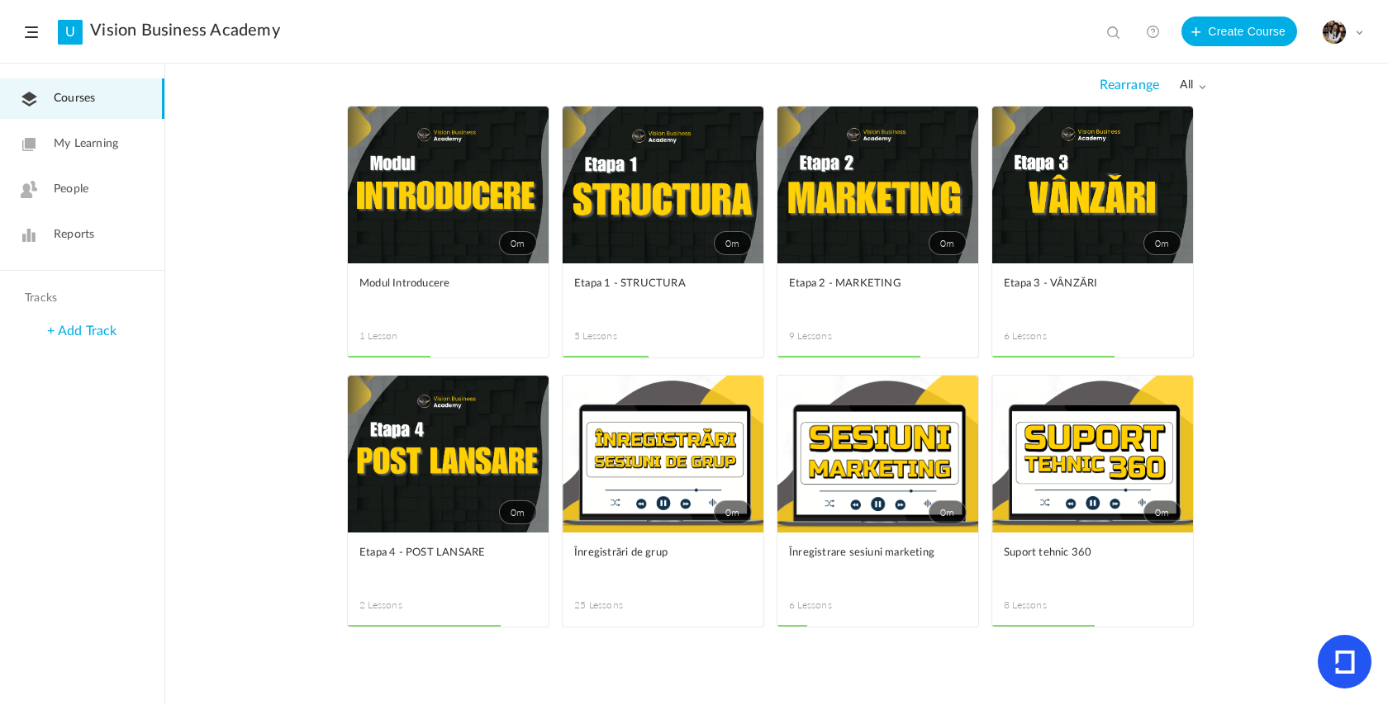
click at [885, 226] on link "0m" at bounding box center [877, 185] width 201 height 157
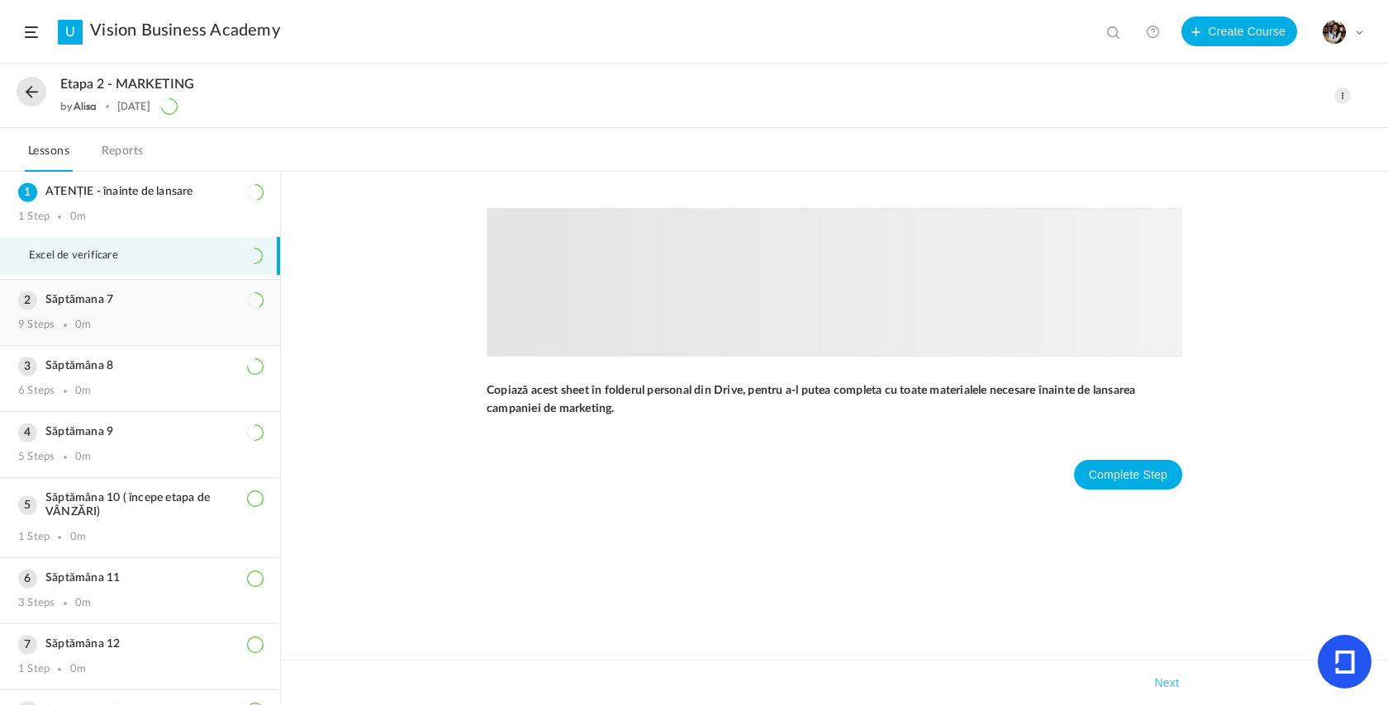
click at [104, 336] on div "Săptămana 7 9 Steps 0m" at bounding box center [140, 312] width 280 height 65
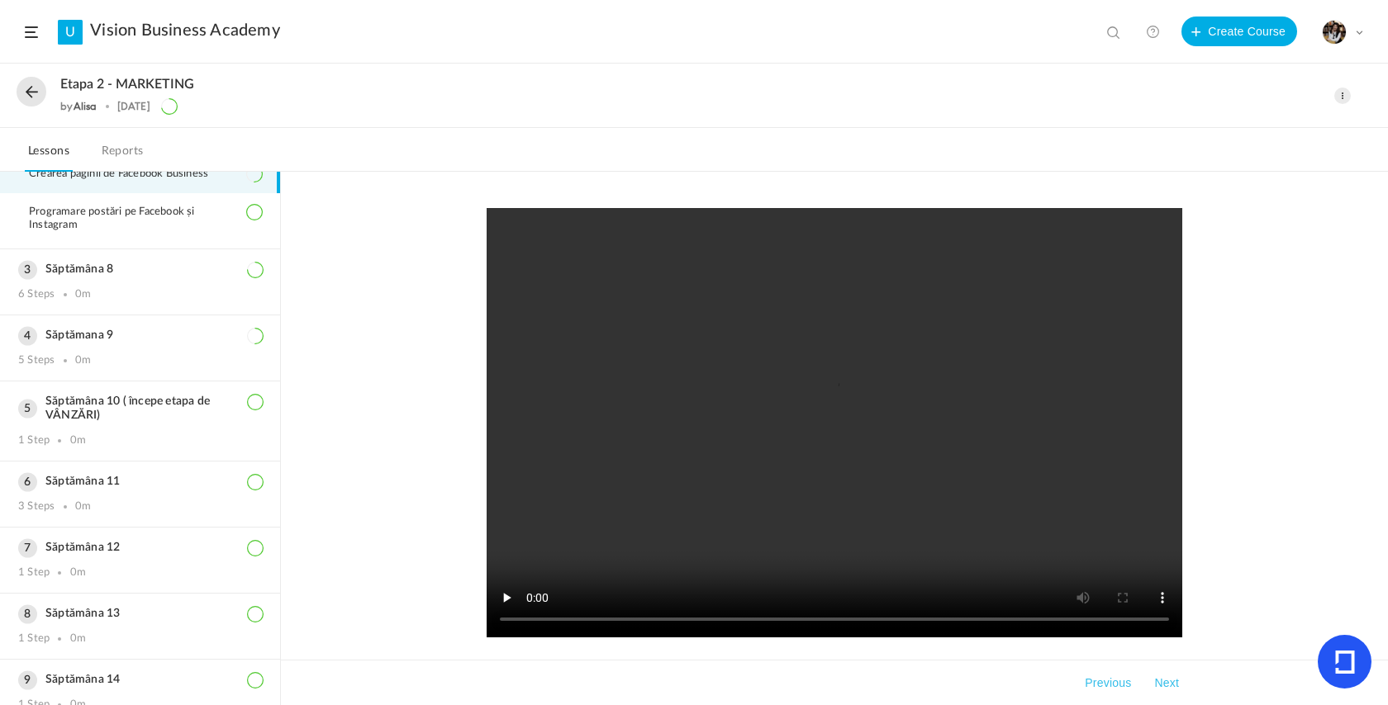
scroll to position [435, 0]
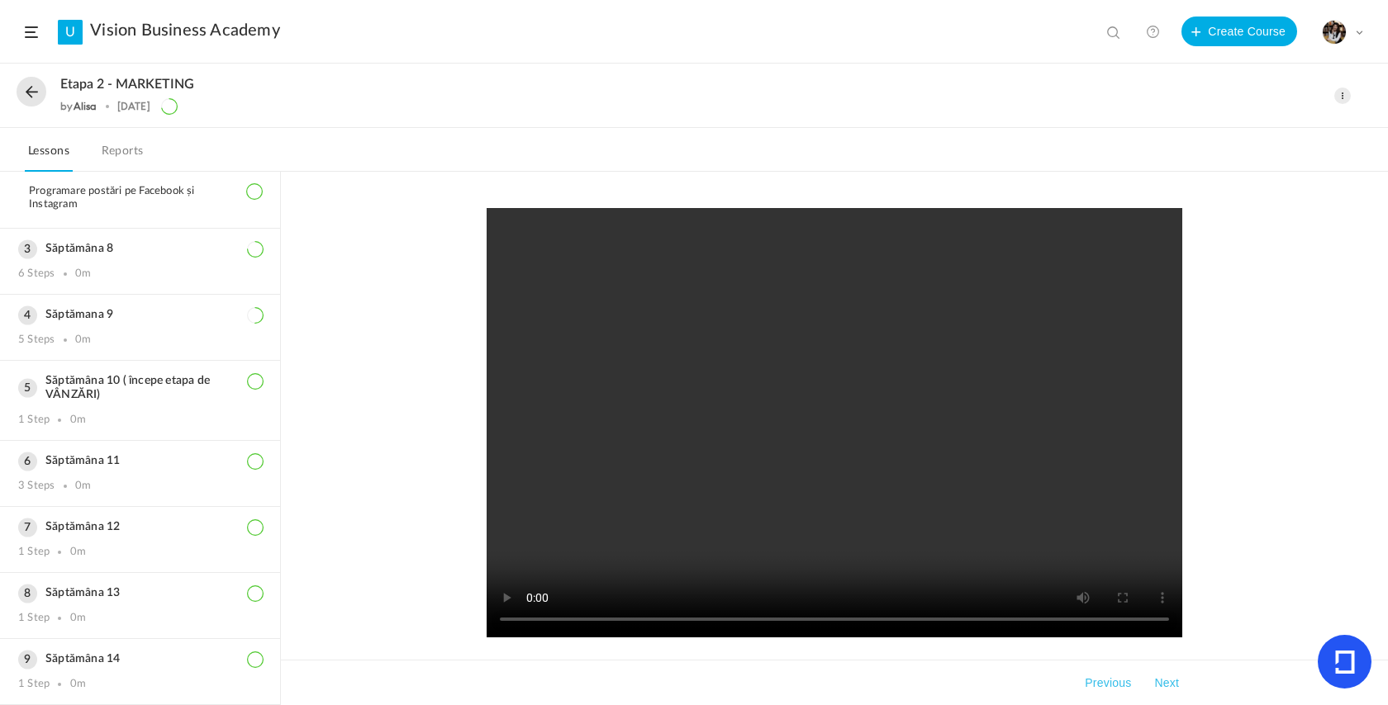
click at [34, 86] on button at bounding box center [32, 92] width 30 height 30
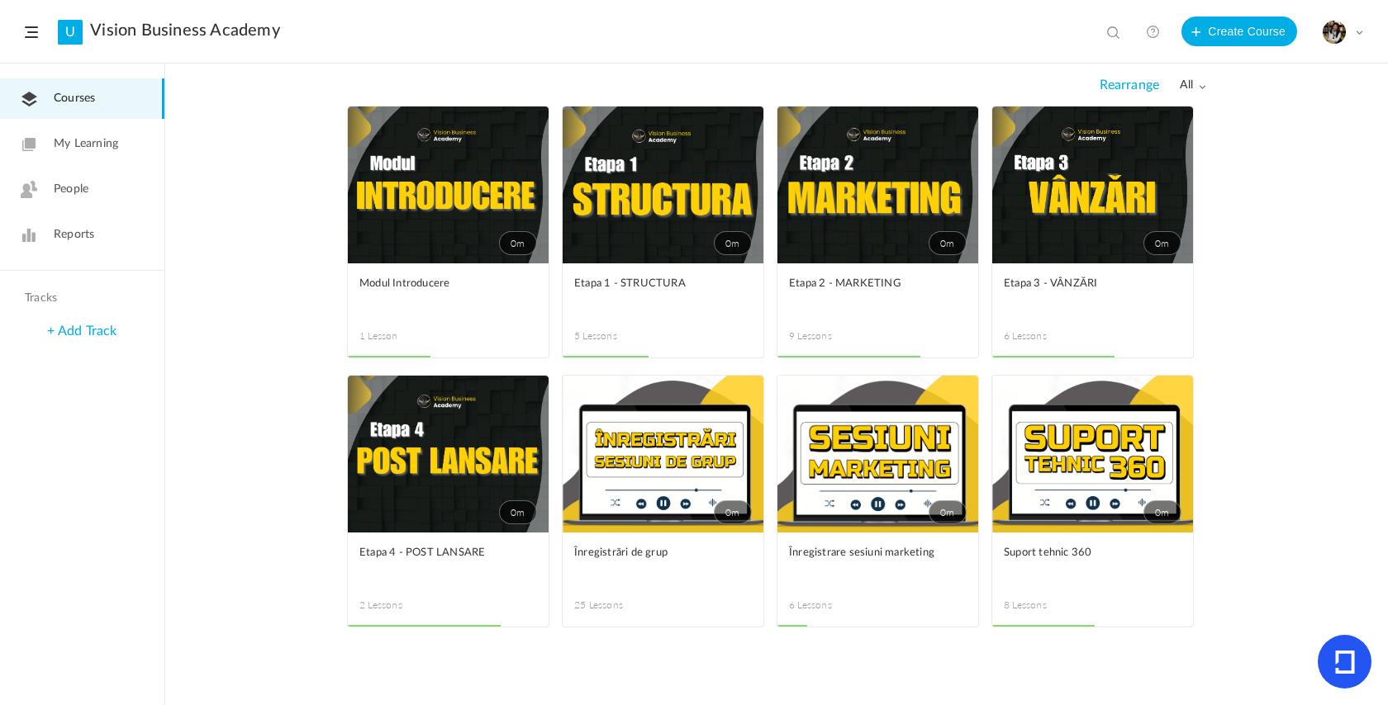
click at [691, 245] on link "0m" at bounding box center [663, 185] width 201 height 157
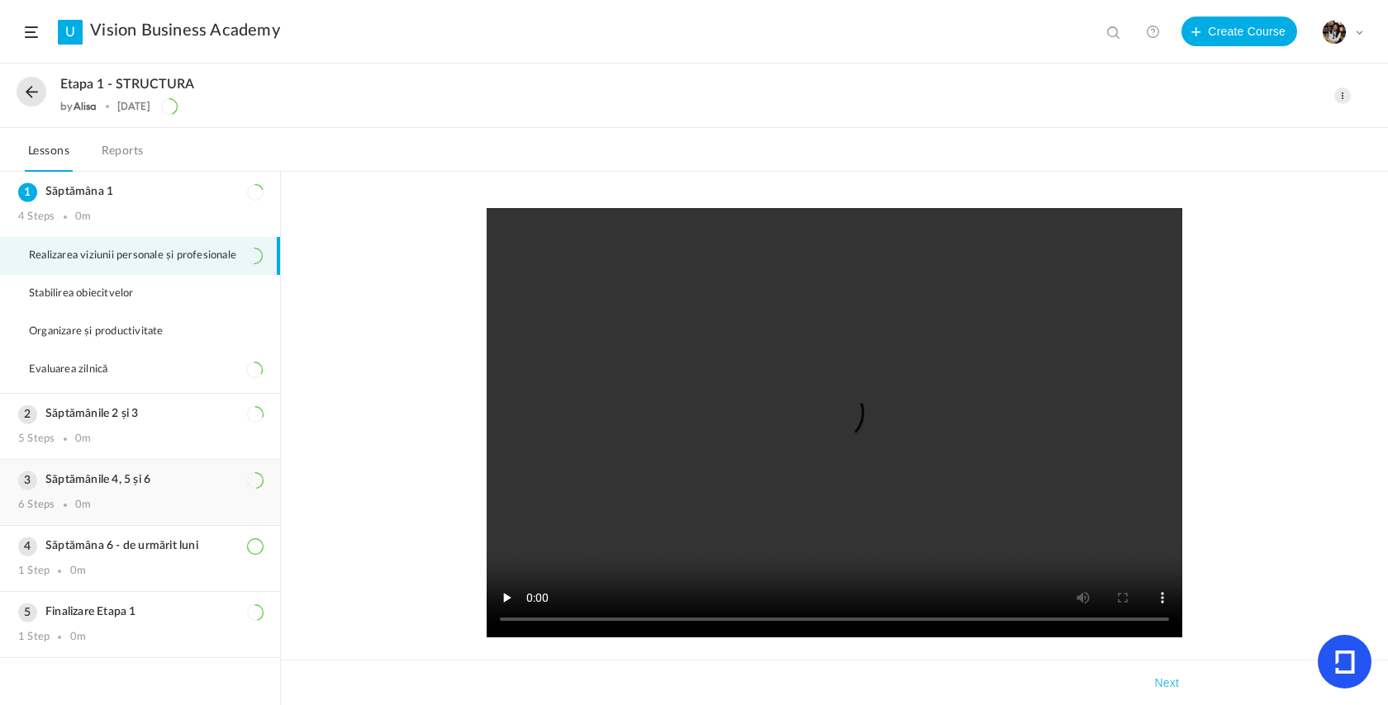
click at [108, 473] on h3 "Săptămânile 4, 5 și 6" at bounding box center [140, 480] width 244 height 14
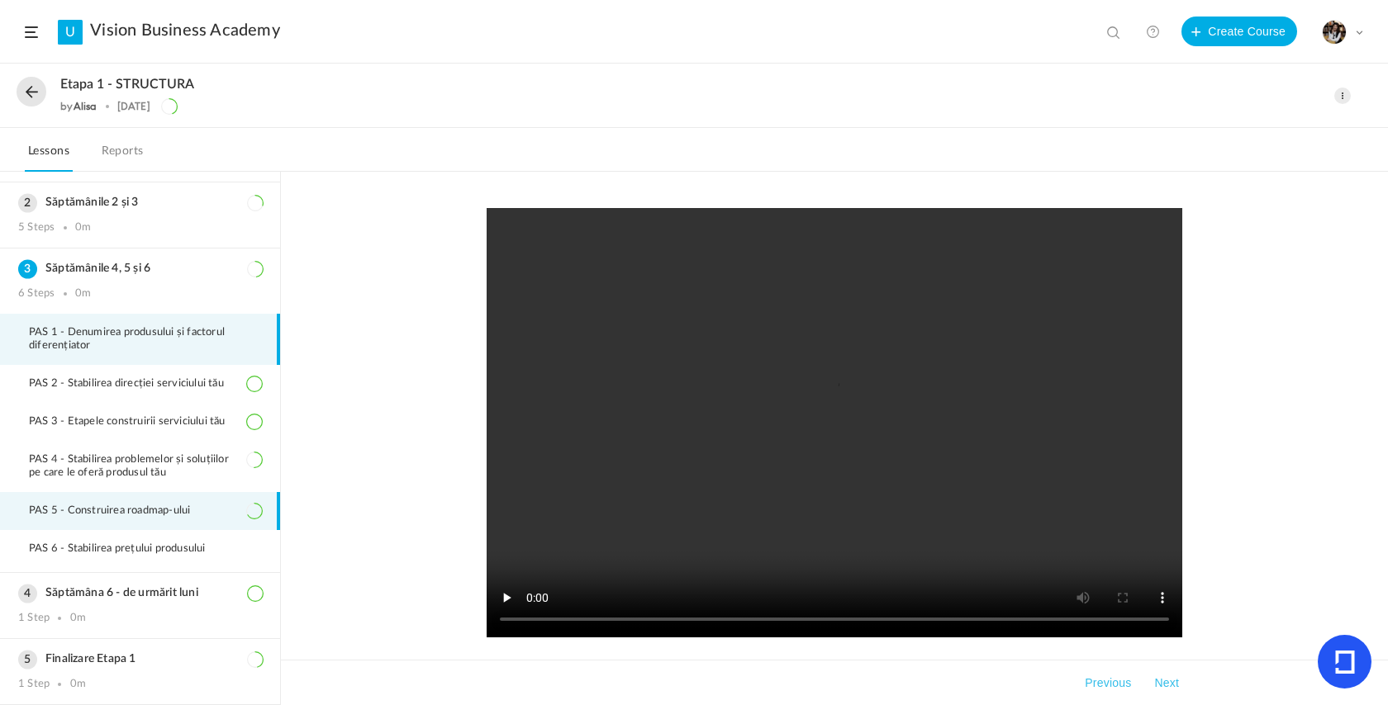
scroll to position [55, 0]
click at [181, 515] on span "PAS 5 - Construirea roadmap-ului" at bounding box center [120, 511] width 182 height 13
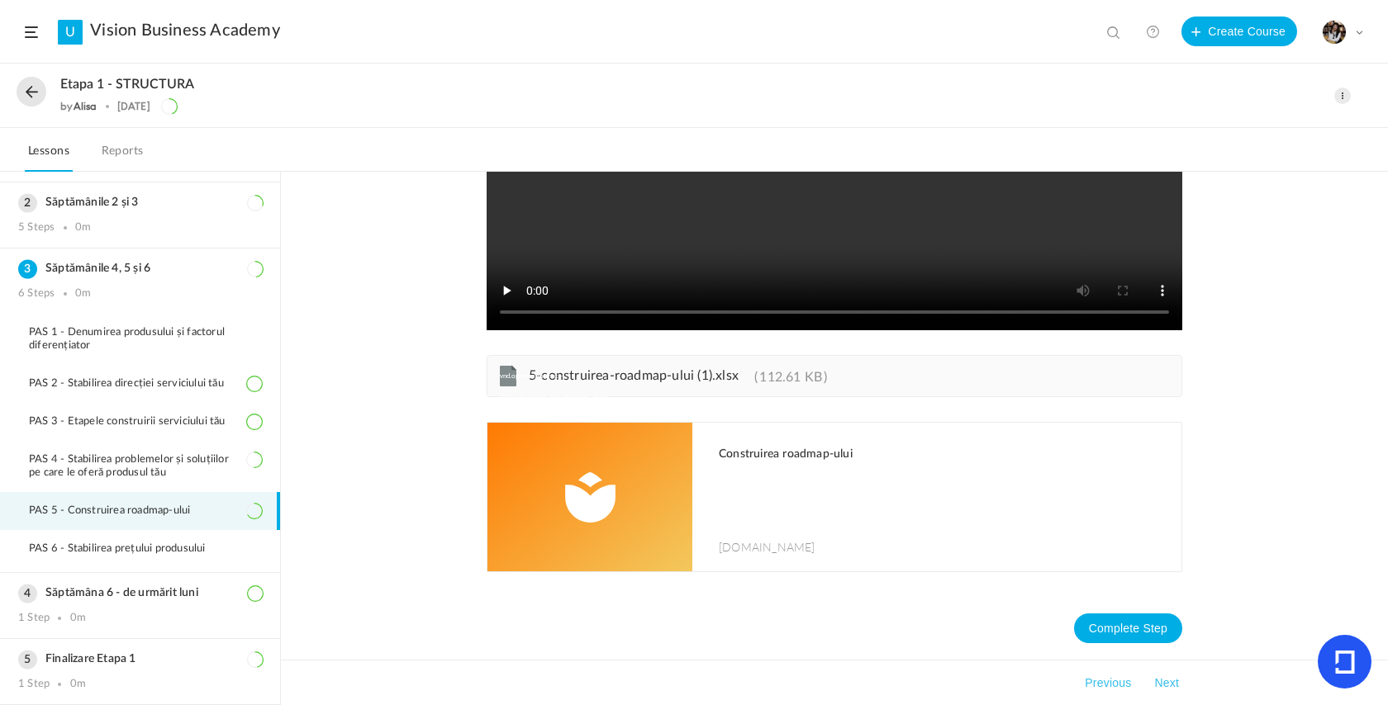
scroll to position [308, 0]
click at [131, 223] on div "5 Steps 0m" at bounding box center [140, 227] width 244 height 13
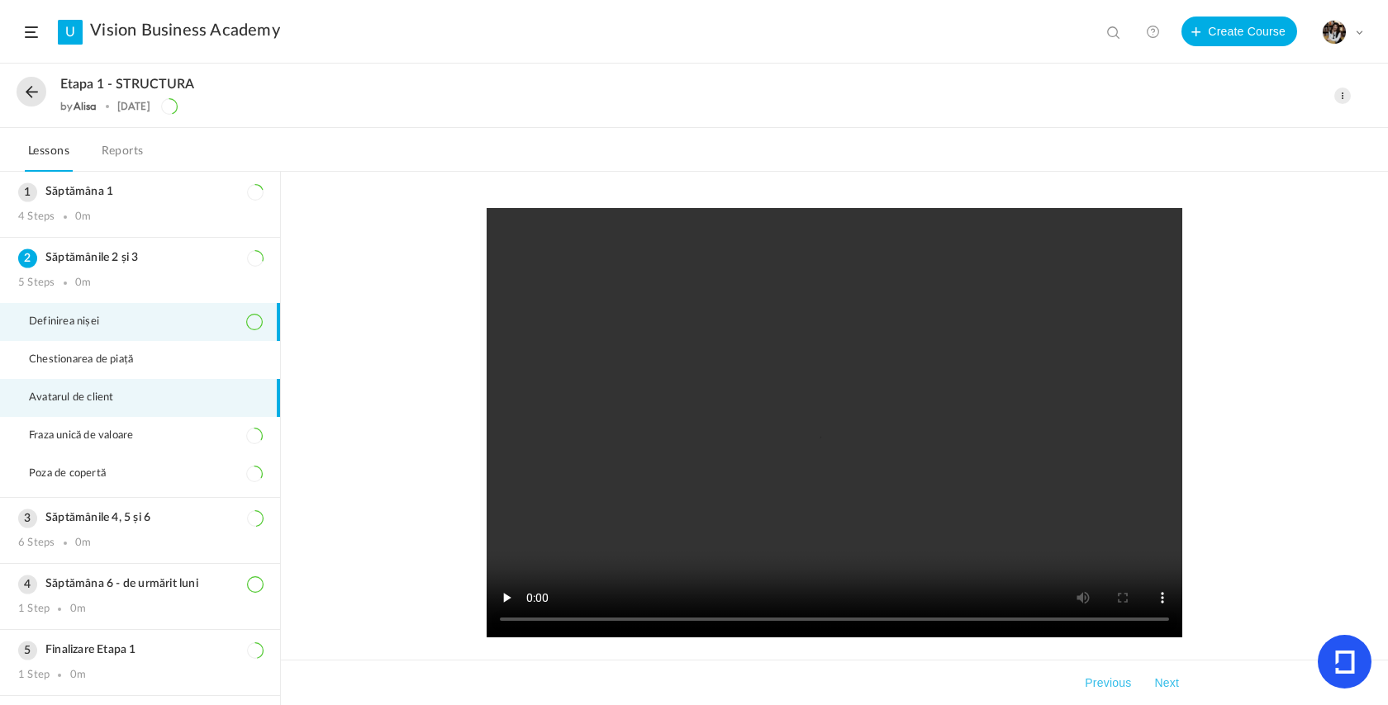
click at [75, 394] on span "Avatarul de client" at bounding box center [82, 398] width 106 height 13
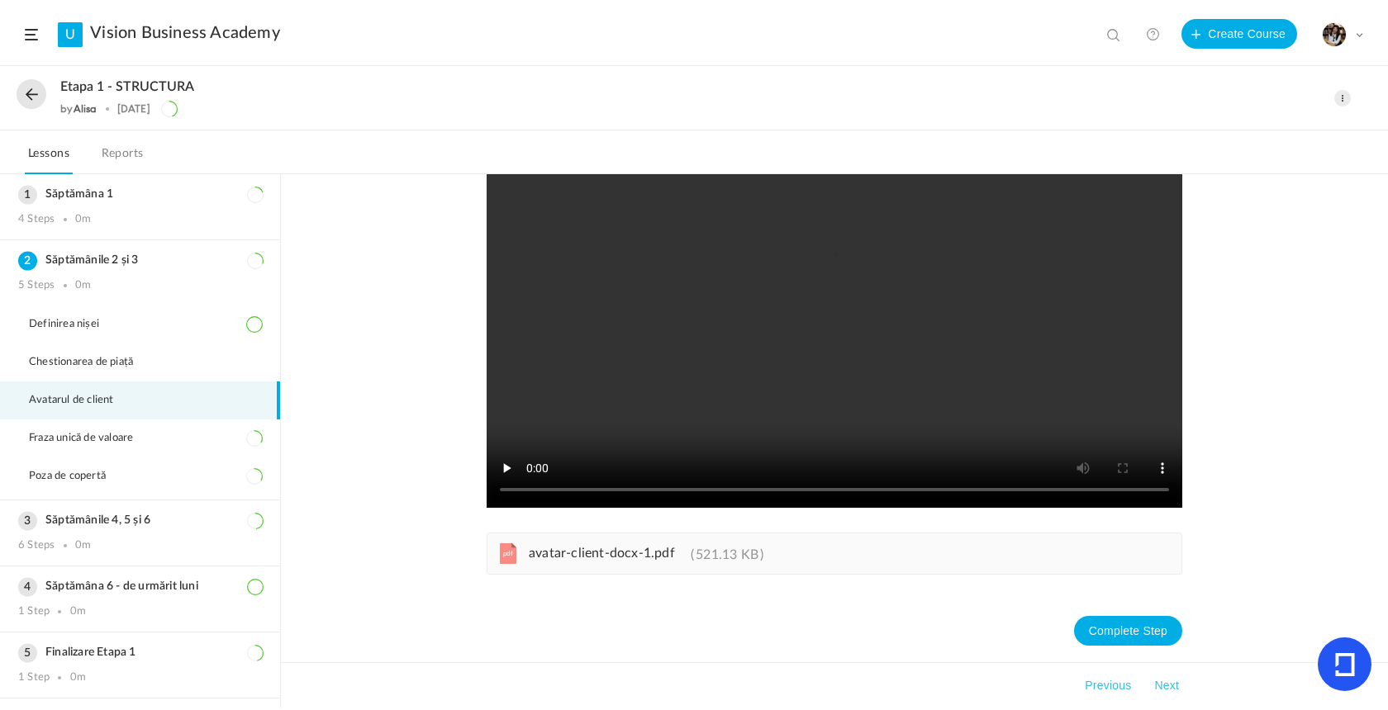
scroll to position [133, 0]
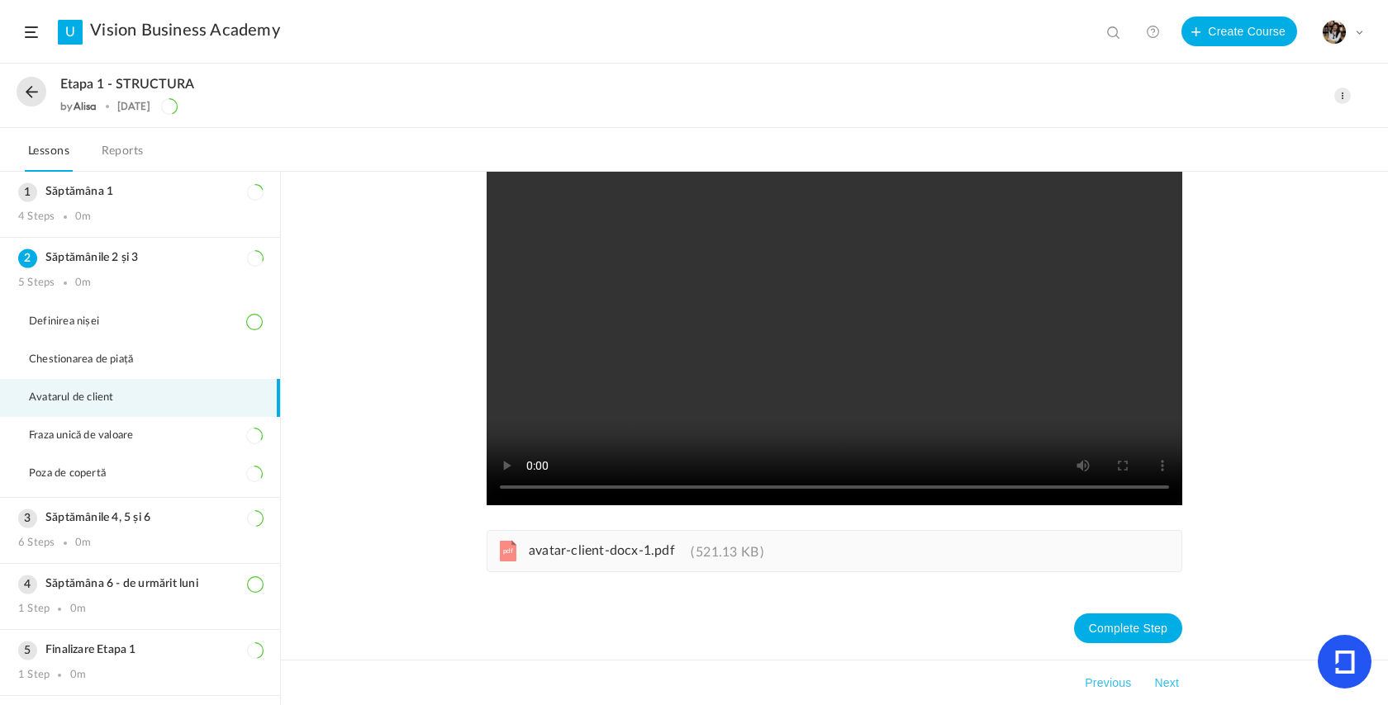
click at [580, 558] on span "avatar-client-docx-1.pdf" at bounding box center [602, 550] width 146 height 13
click at [113, 537] on div "6 Steps 0m" at bounding box center [140, 543] width 244 height 13
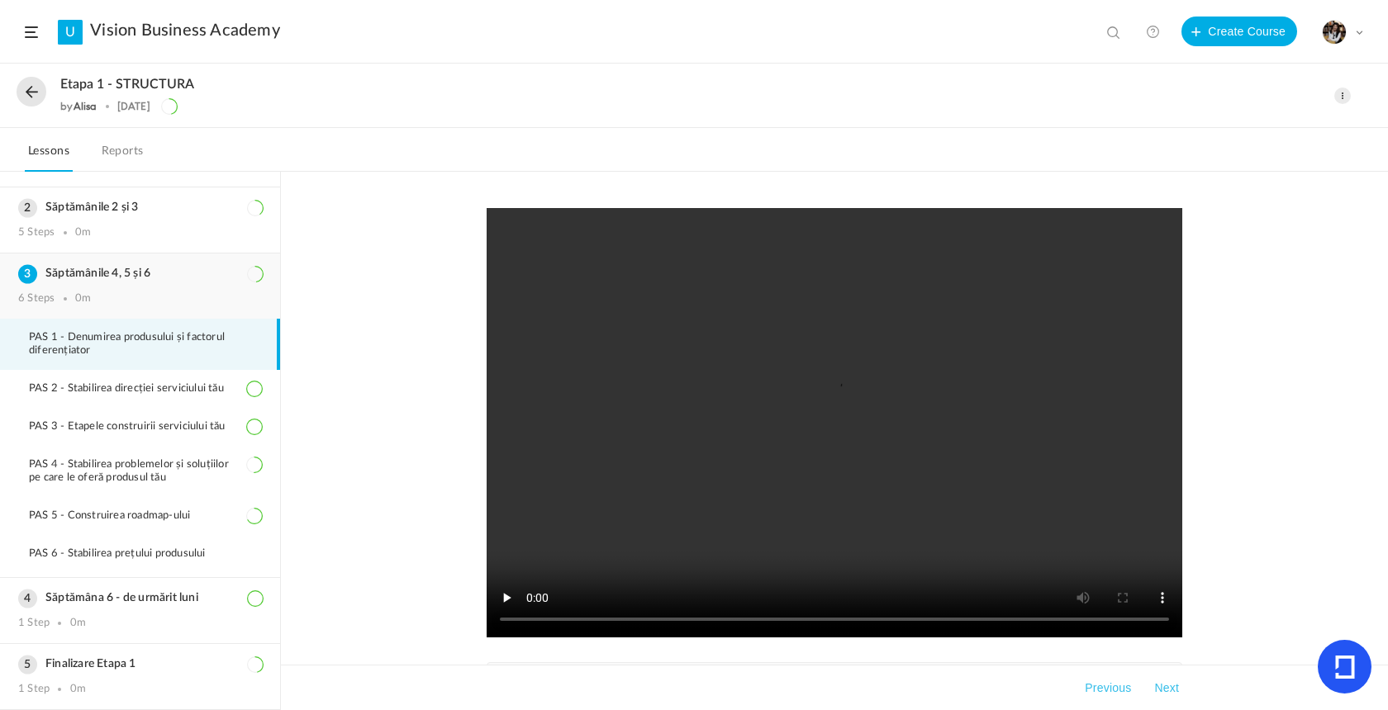
scroll to position [50, 0]
click at [38, 85] on button at bounding box center [32, 92] width 30 height 30
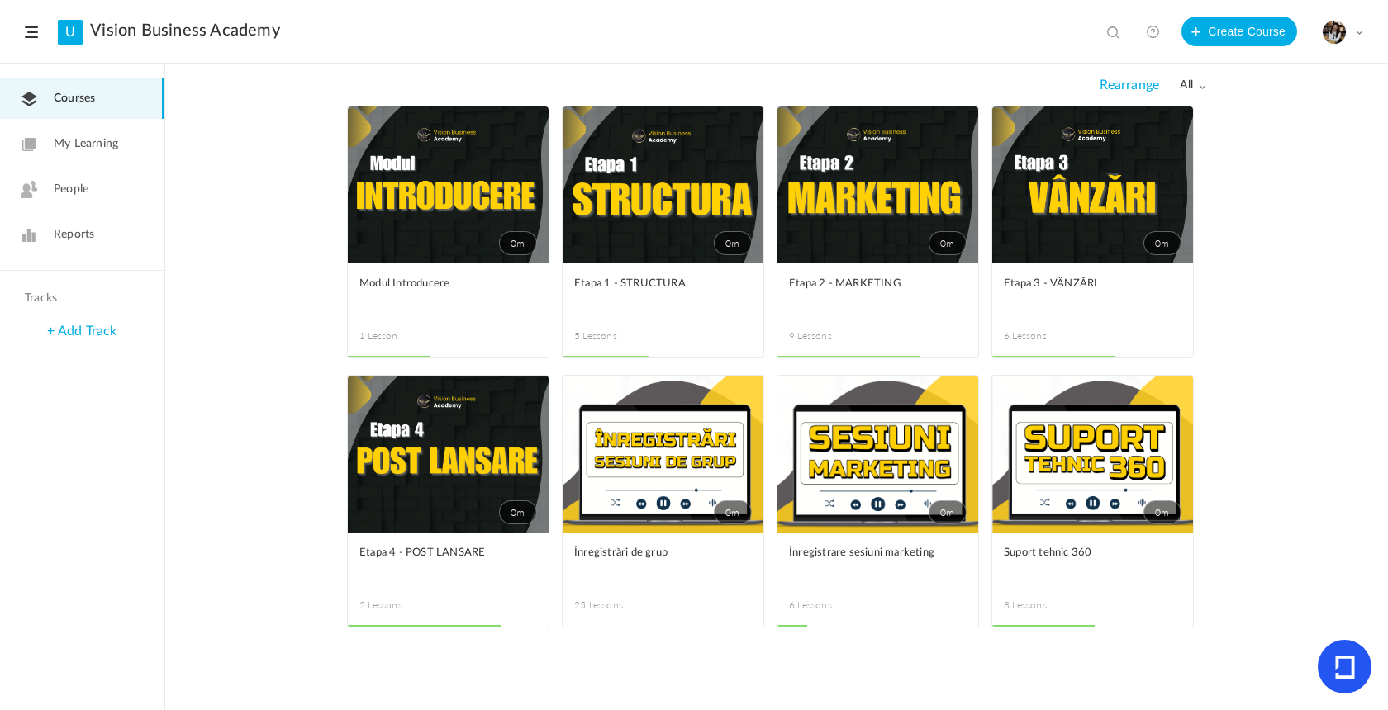
click at [914, 173] on link "0m" at bounding box center [877, 185] width 201 height 157
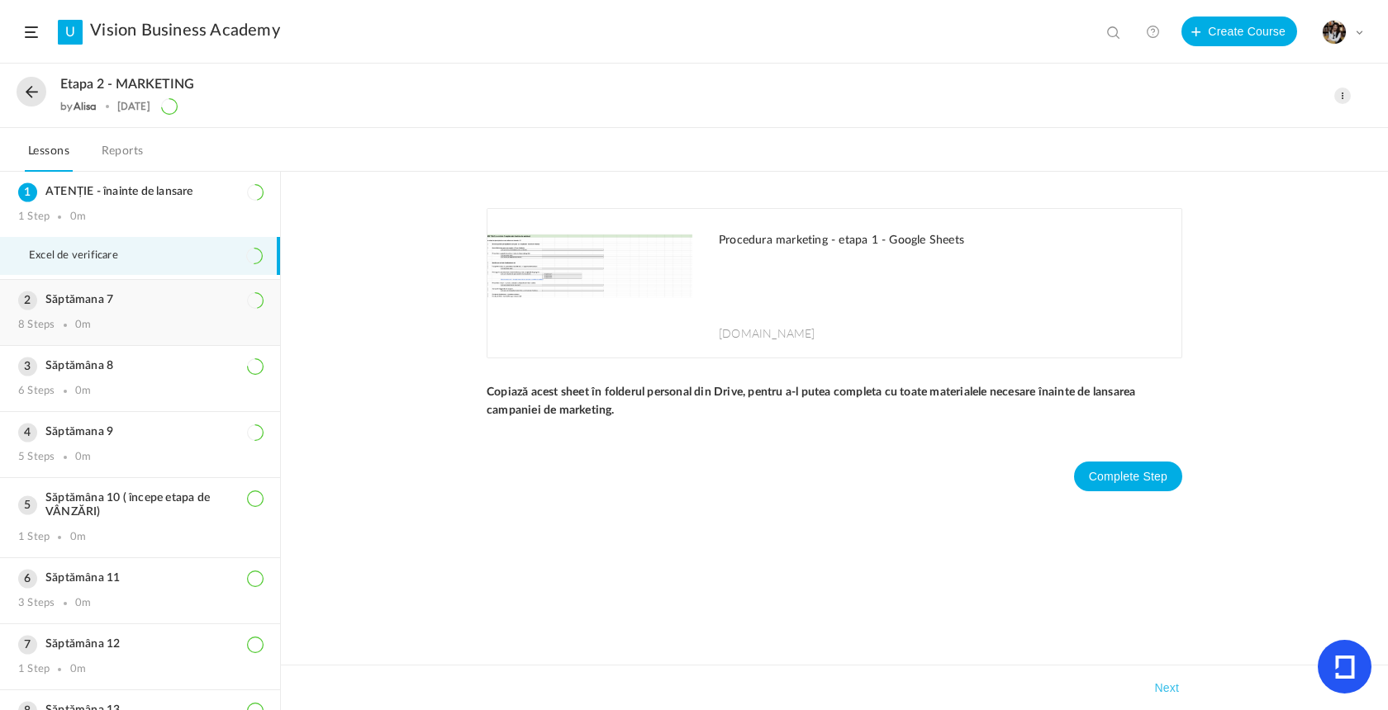
click at [102, 319] on div "8 Steps 0m" at bounding box center [140, 325] width 244 height 13
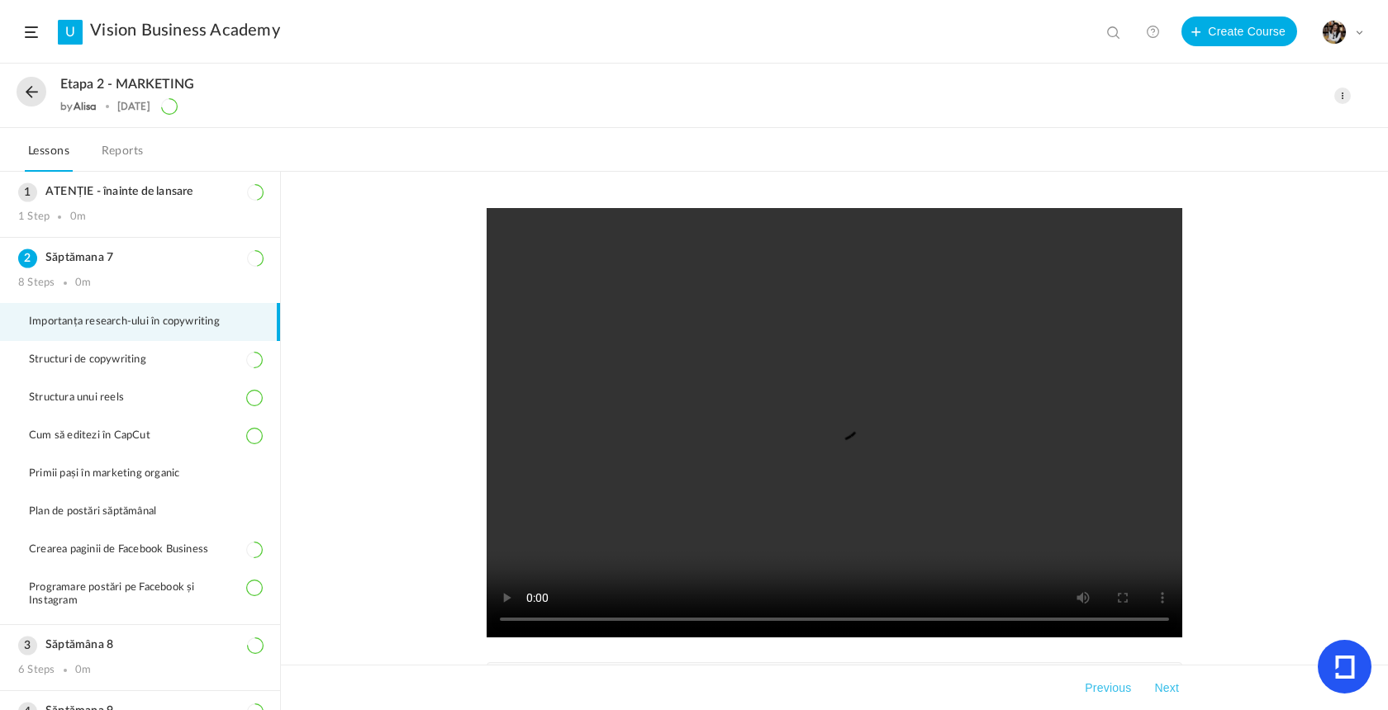
click at [173, 323] on span "Importanța research-ului în copywriting" at bounding box center [134, 322] width 211 height 13
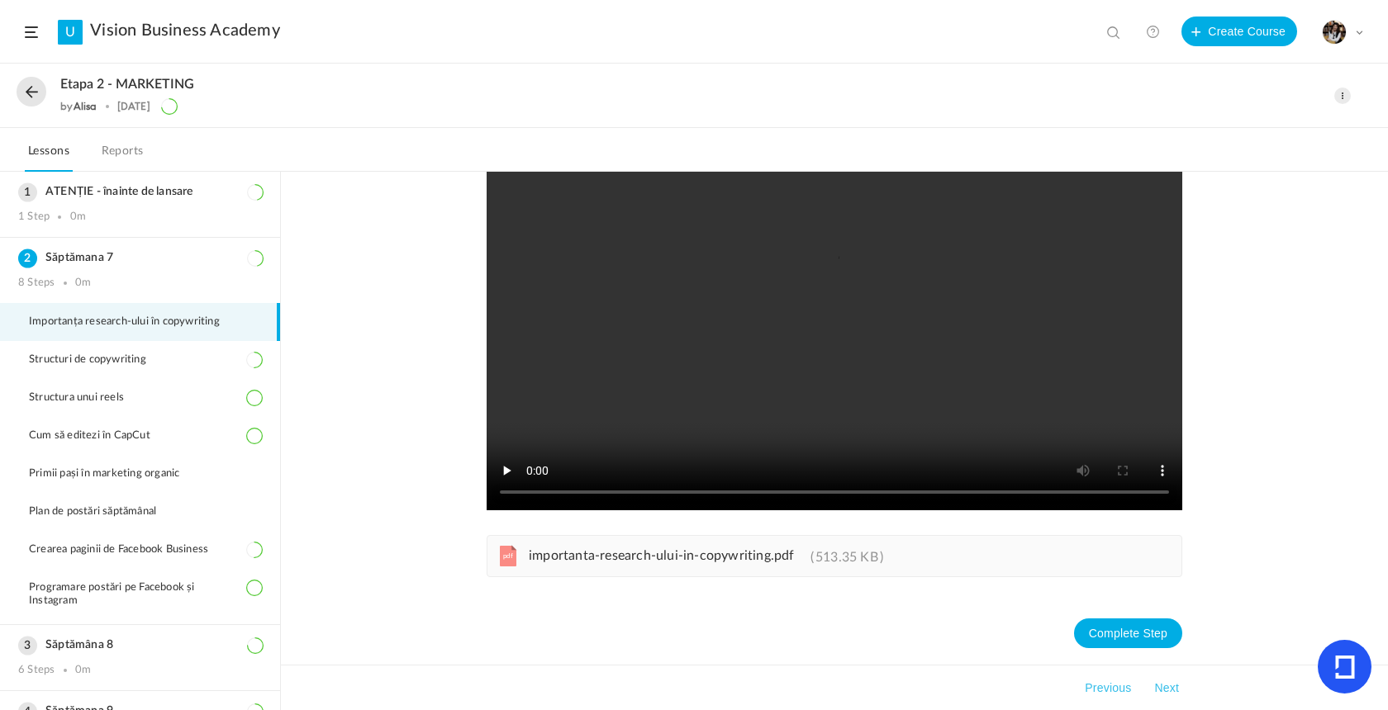
scroll to position [128, 0]
click at [648, 568] on div "pdf importanta-research-ului-in-copywriting.pdf 513.35 KB" at bounding box center [835, 556] width 696 height 42
